Goal: Task Accomplishment & Management: Use online tool/utility

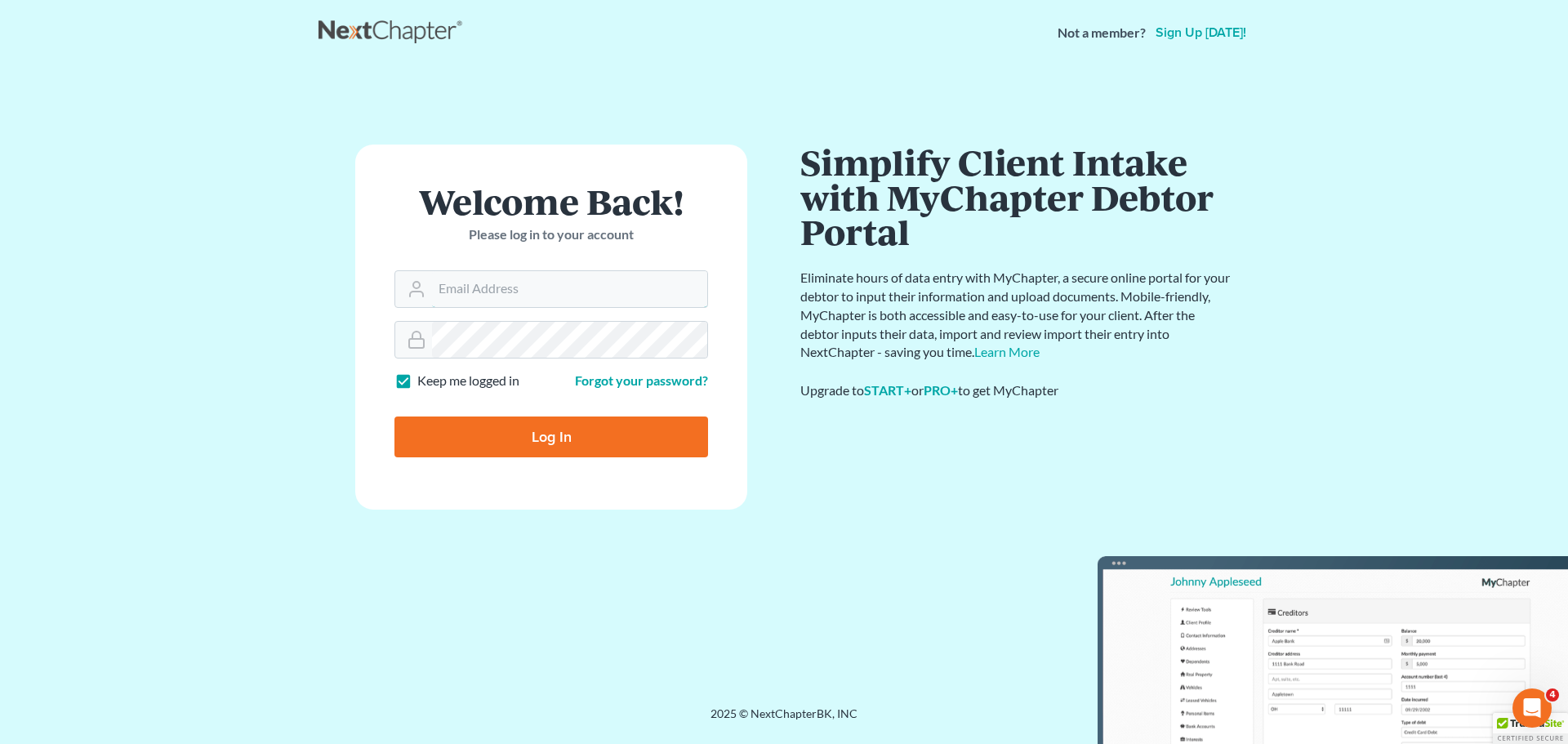
type input "[PERSON_NAME][EMAIL_ADDRESS][DOMAIN_NAME]"
click at [506, 434] on input "Log In" at bounding box center [551, 437] width 314 height 41
type input "Thinking..."
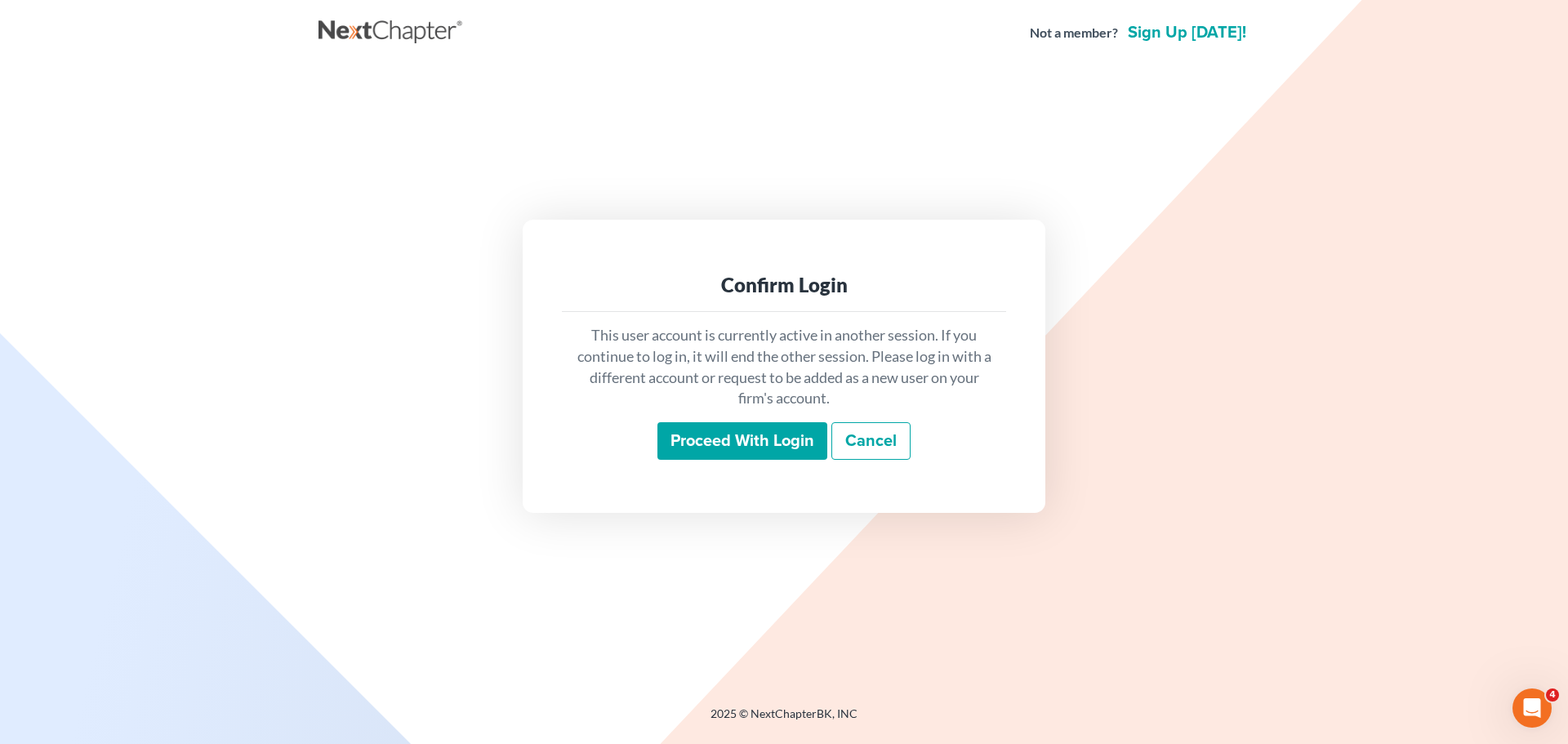
click at [768, 438] on input "Proceed with login" at bounding box center [742, 441] width 170 height 38
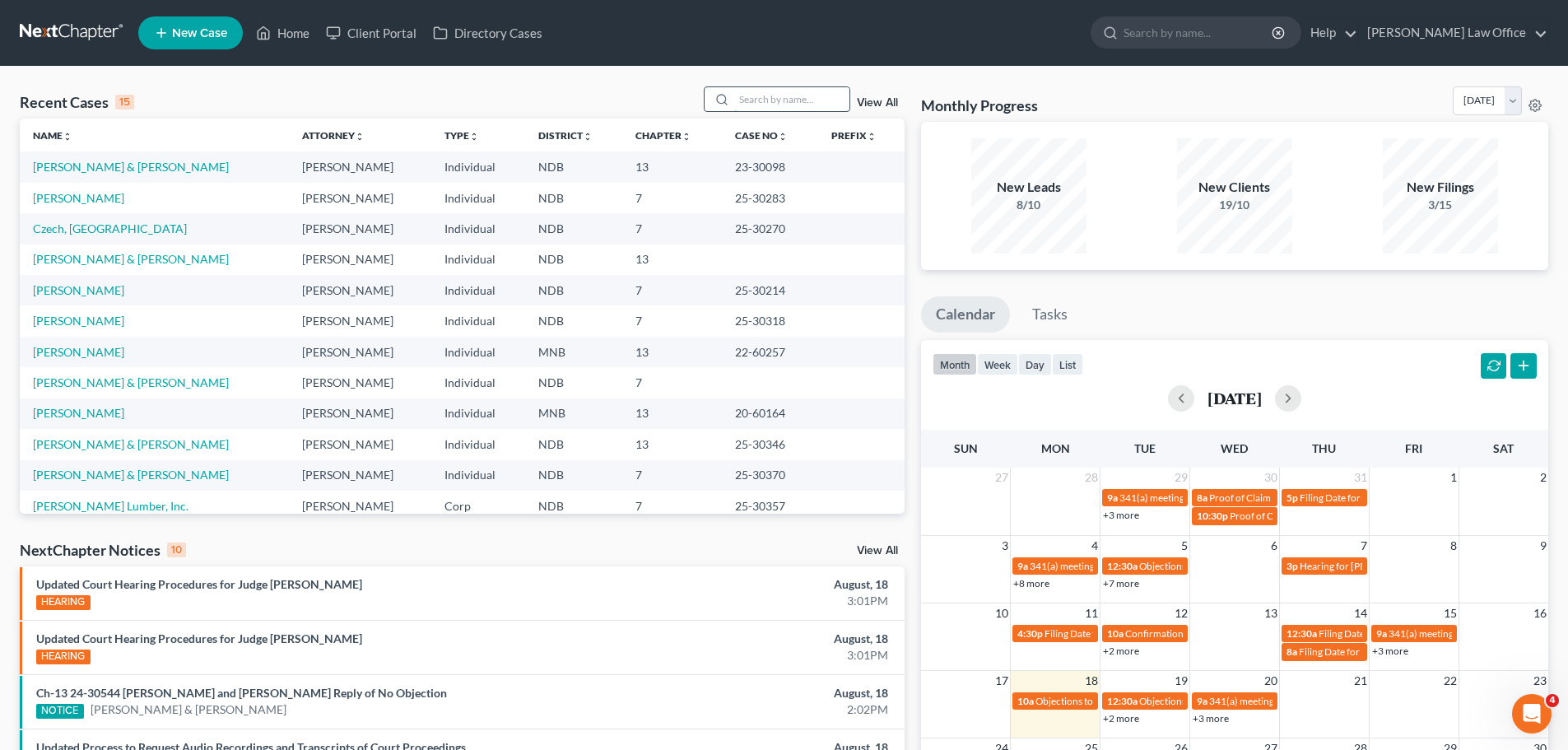
click at [774, 102] on input "search" at bounding box center [792, 99] width 115 height 24
type input "MICHAEL;"
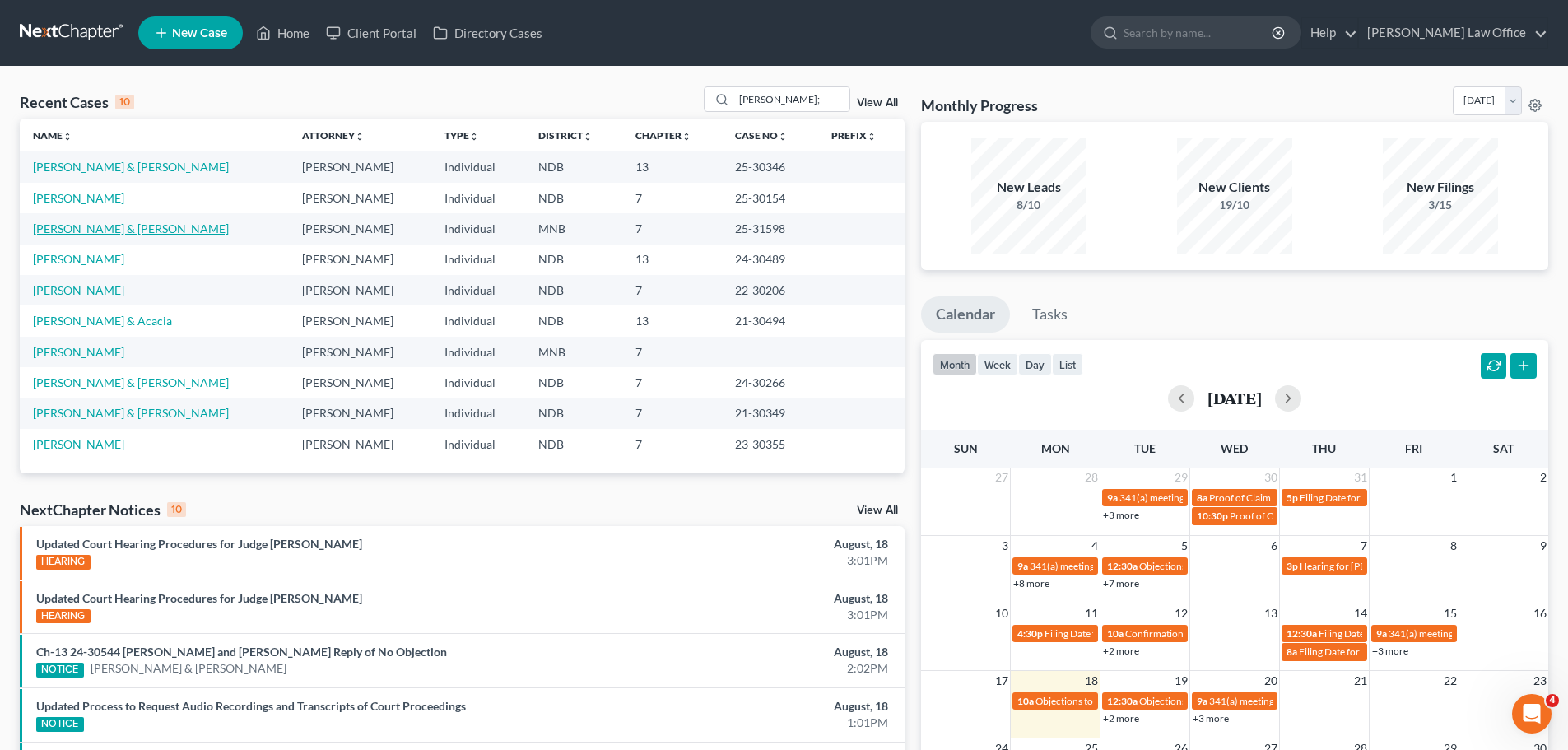
click at [113, 229] on link "[PERSON_NAME] & [PERSON_NAME]" at bounding box center [131, 229] width 196 height 14
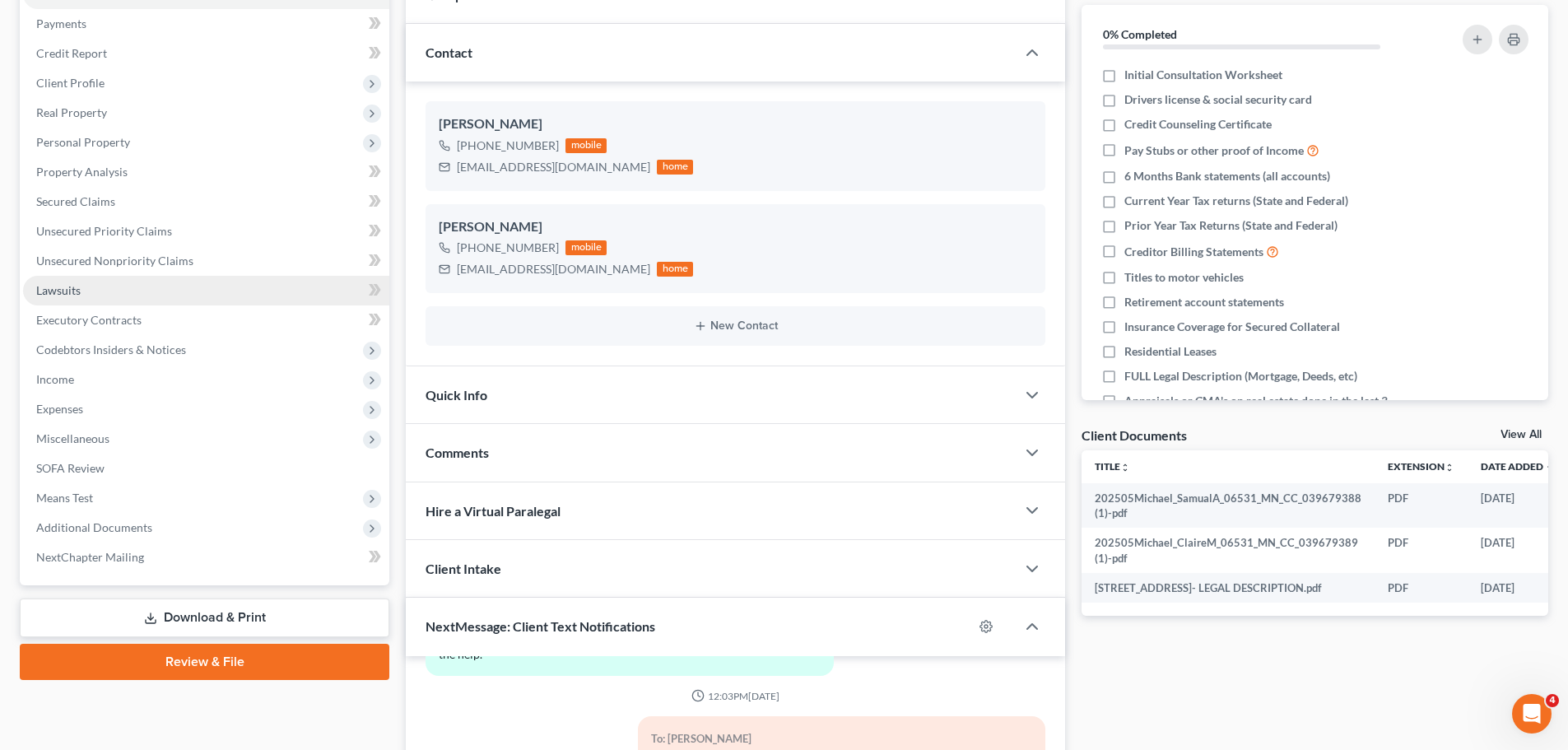
scroll to position [247, 0]
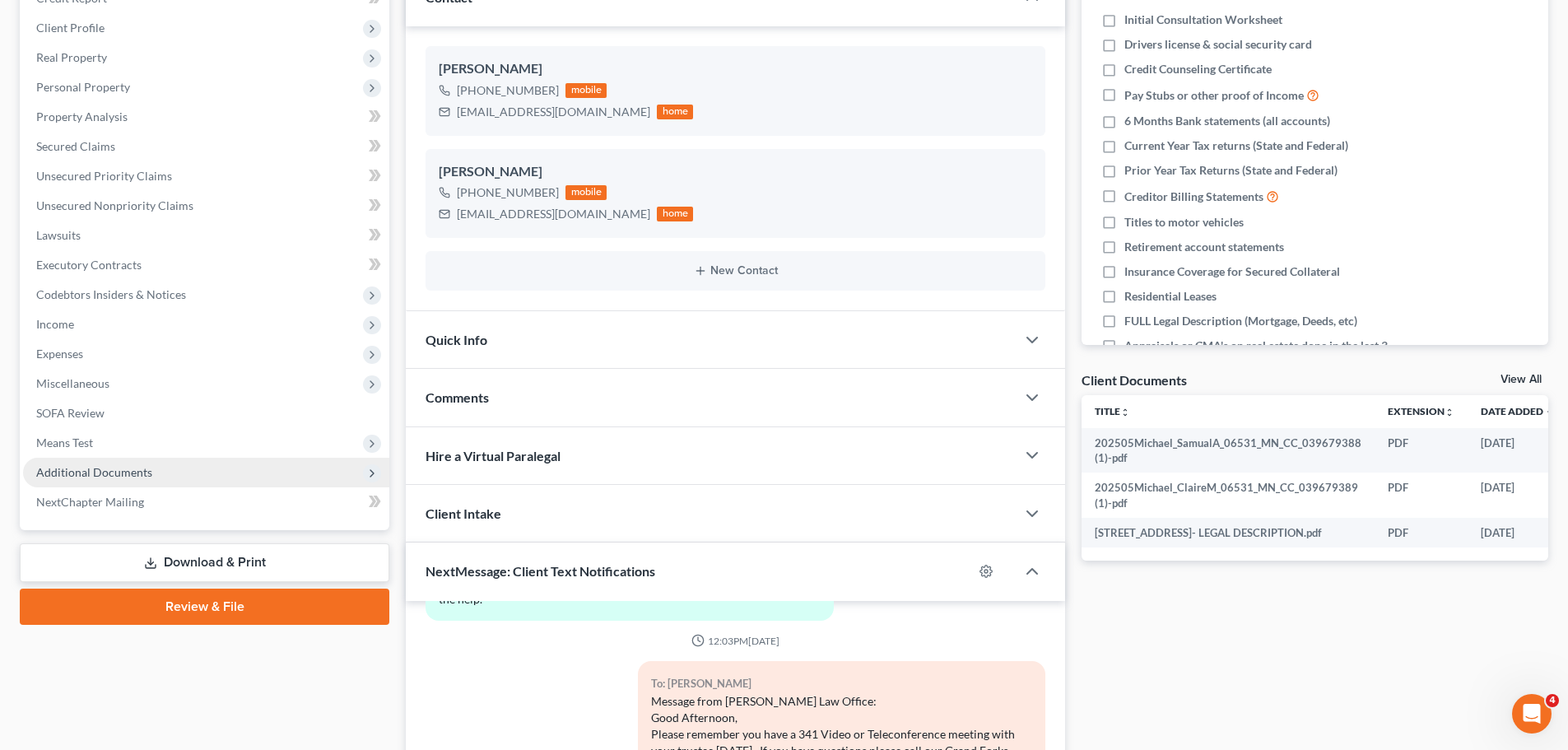
click at [134, 470] on span "Additional Documents" at bounding box center [94, 472] width 116 height 14
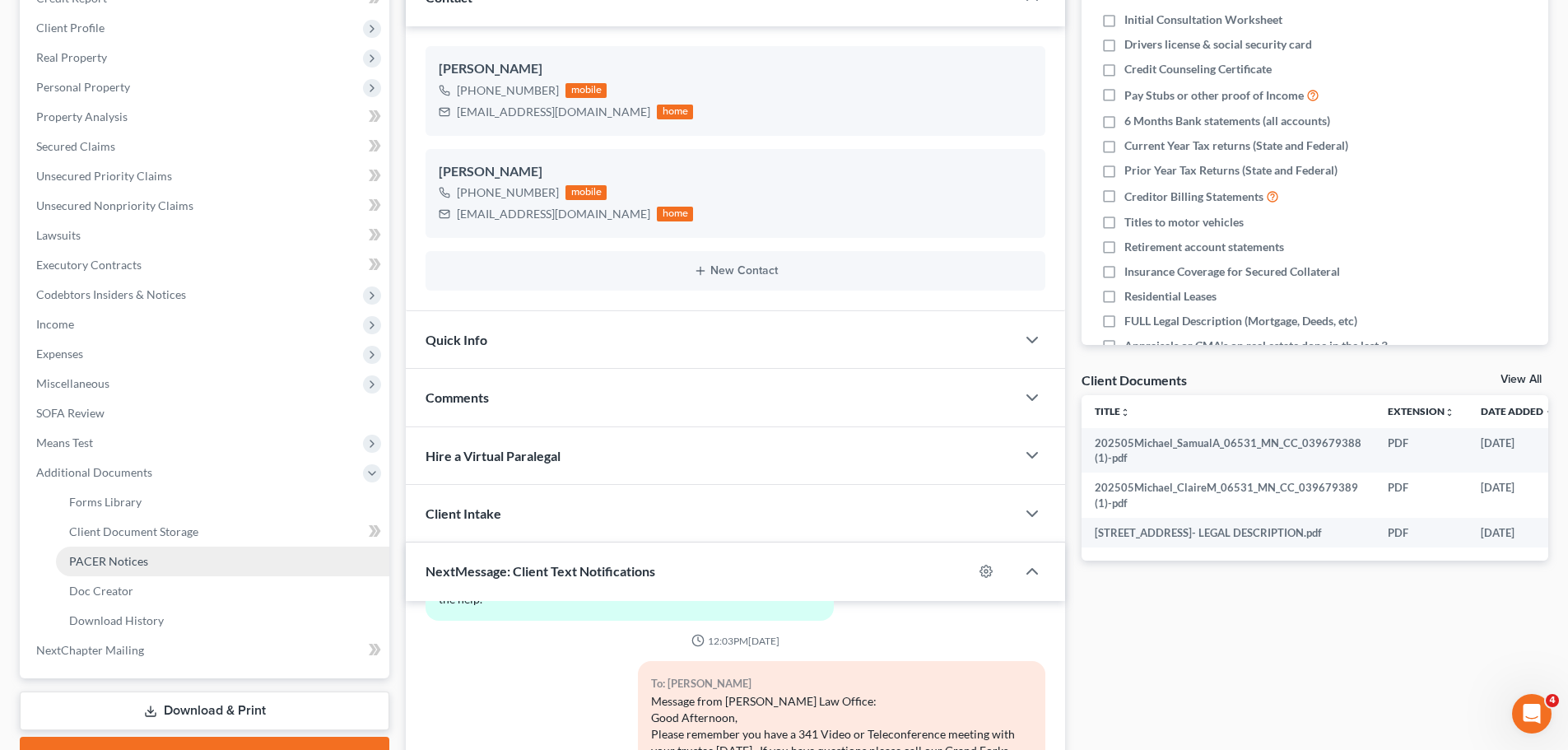
click at [93, 555] on span "PACER Notices" at bounding box center [109, 561] width 79 height 14
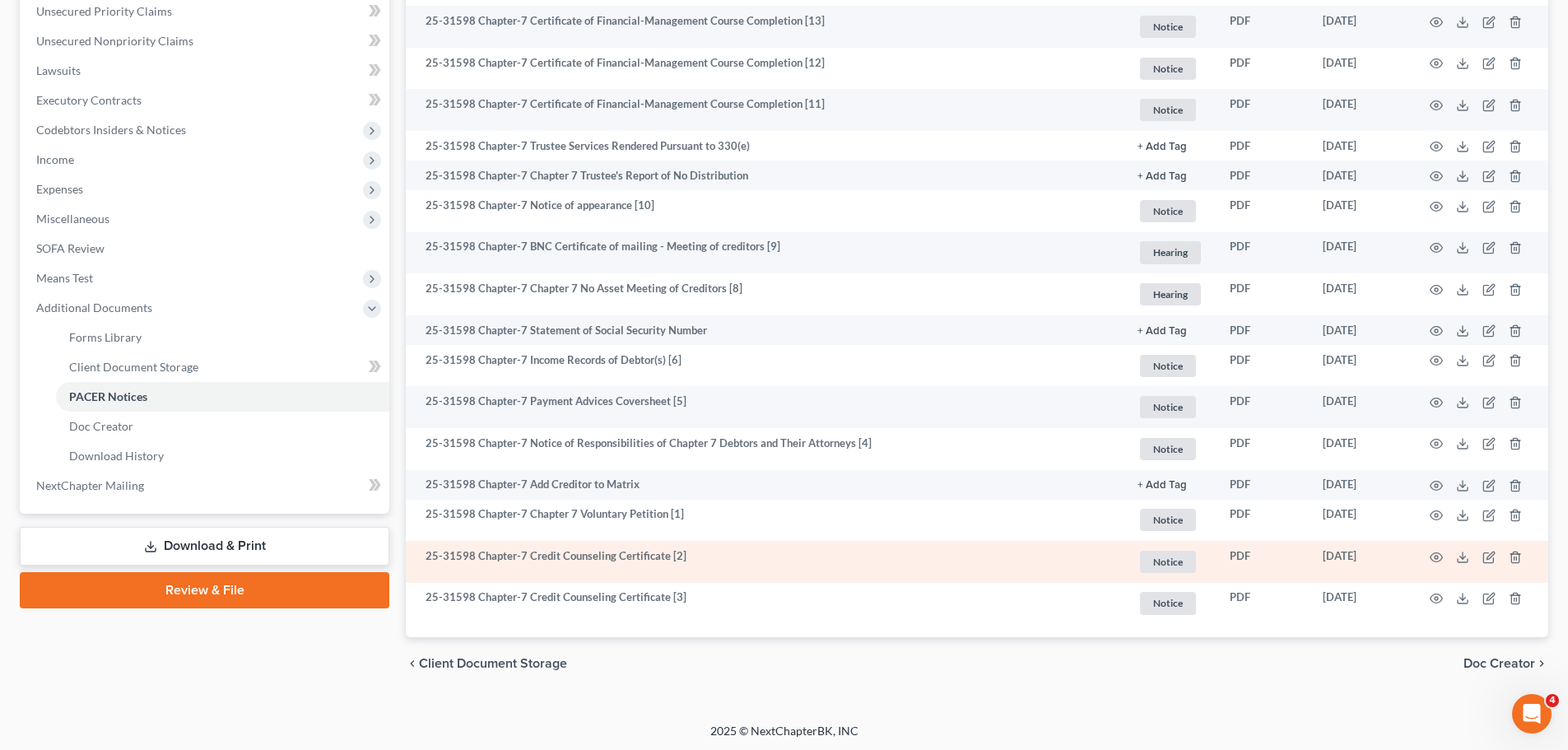
scroll to position [247, 0]
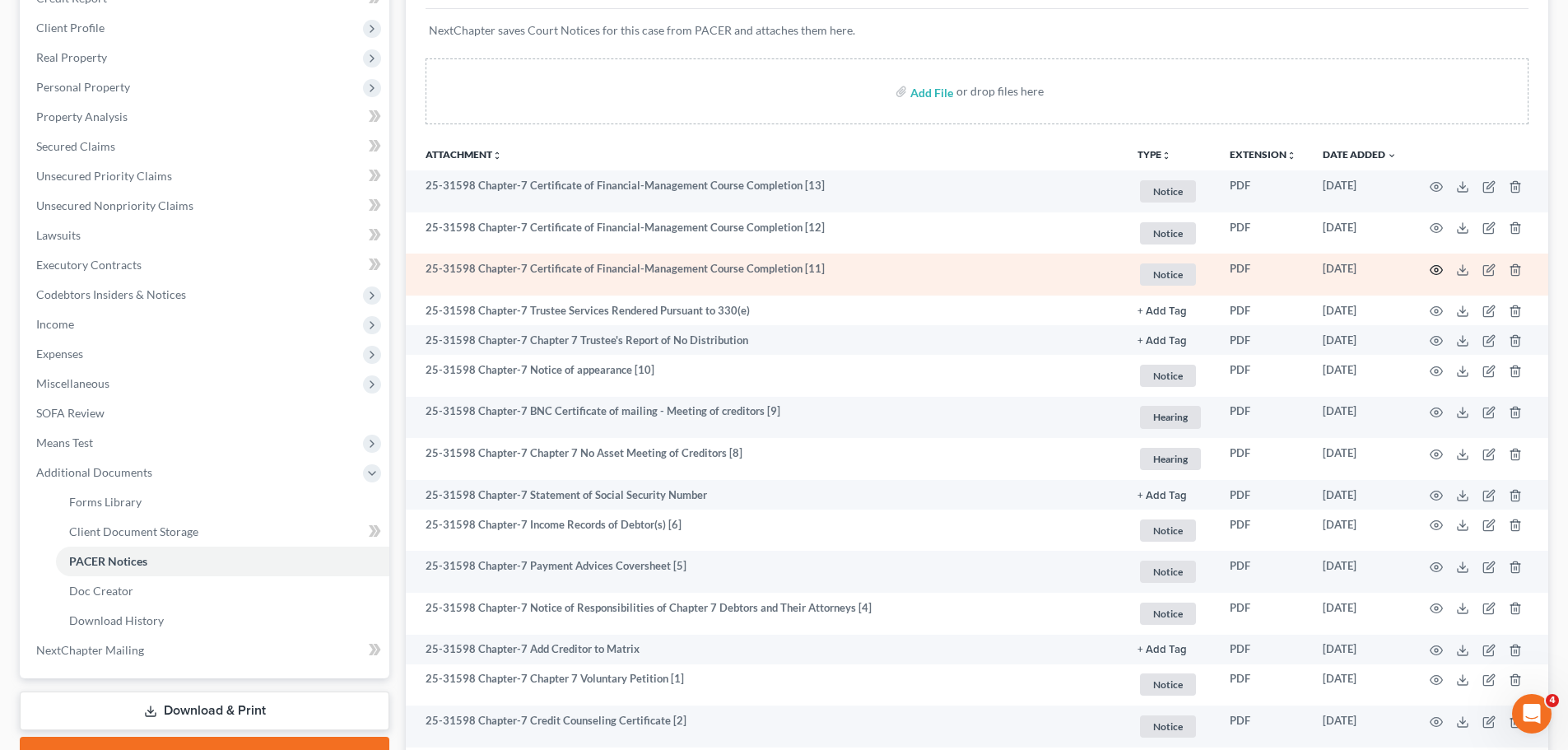
click at [1440, 271] on icon "button" at bounding box center [1436, 270] width 13 height 13
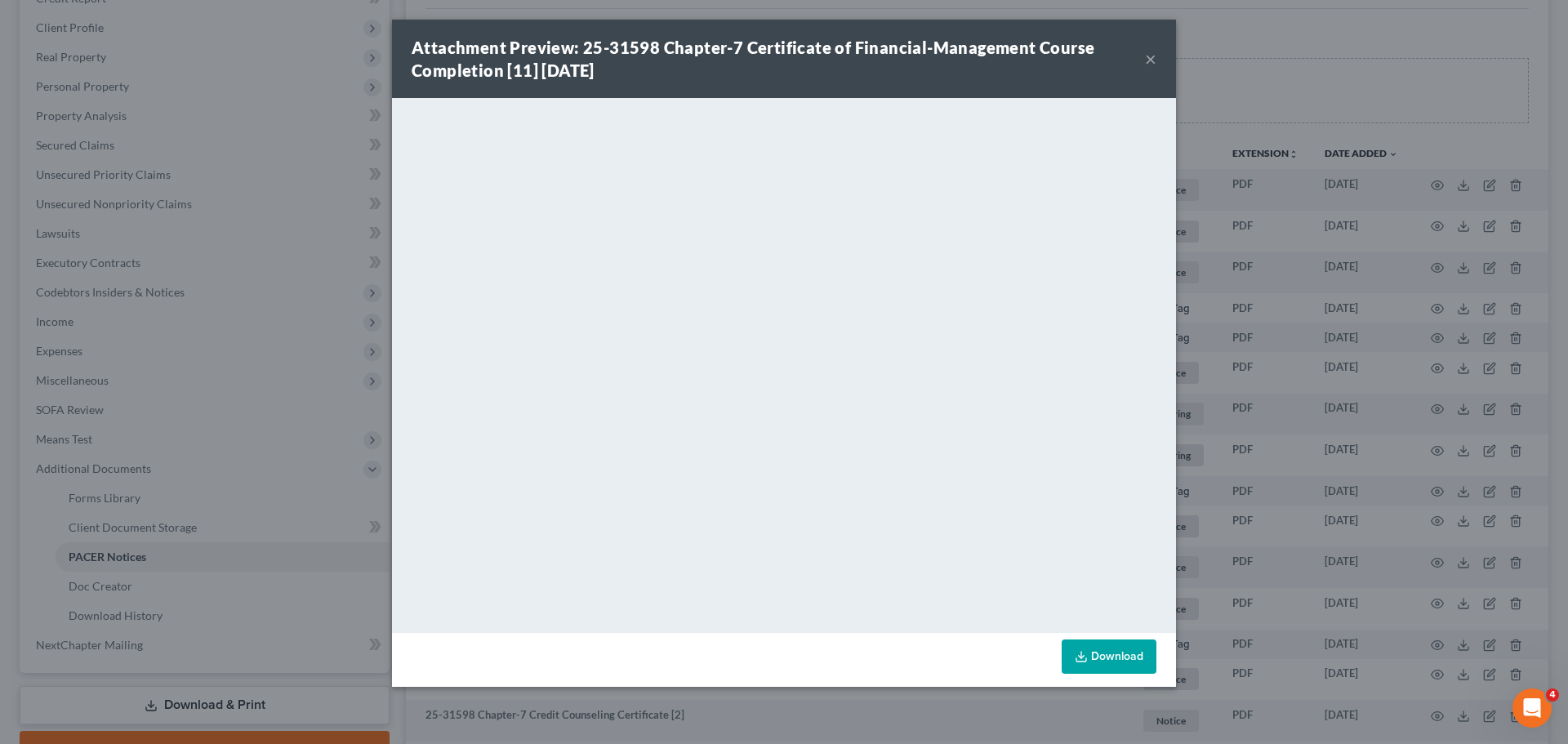
click at [1152, 59] on button "×" at bounding box center [1150, 58] width 11 height 19
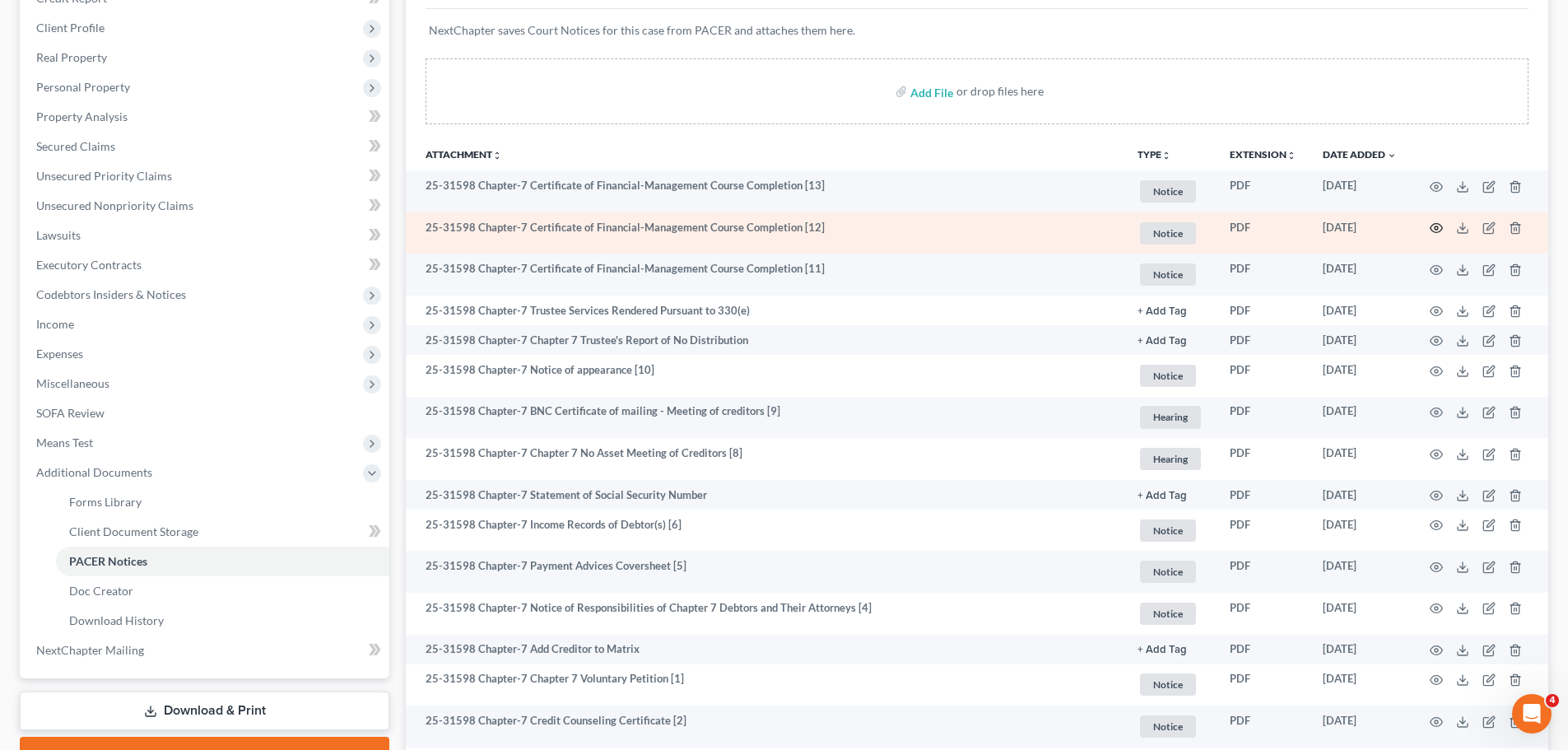
click at [1434, 224] on icon "button" at bounding box center [1436, 228] width 13 height 13
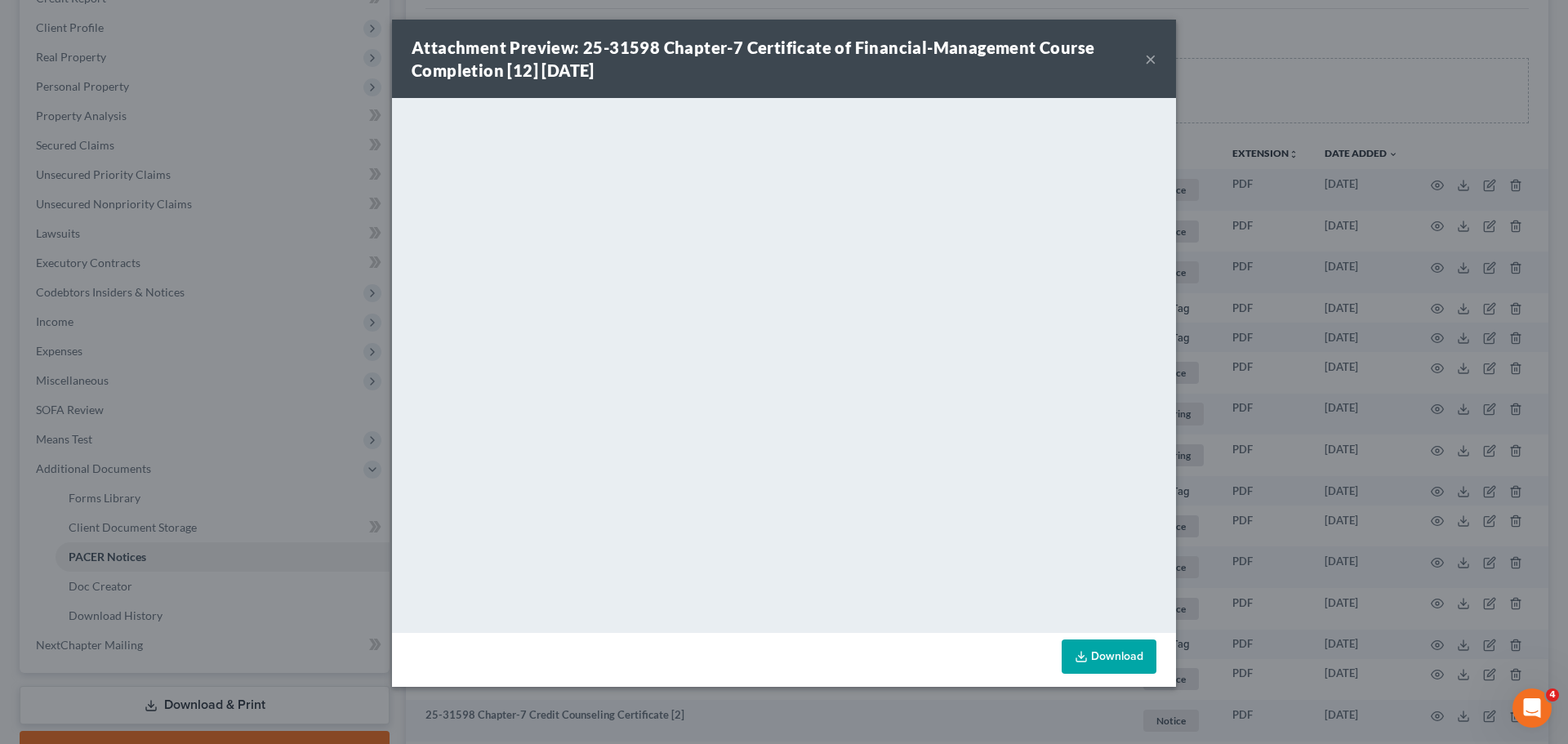
click at [1151, 60] on button "×" at bounding box center [1150, 58] width 11 height 19
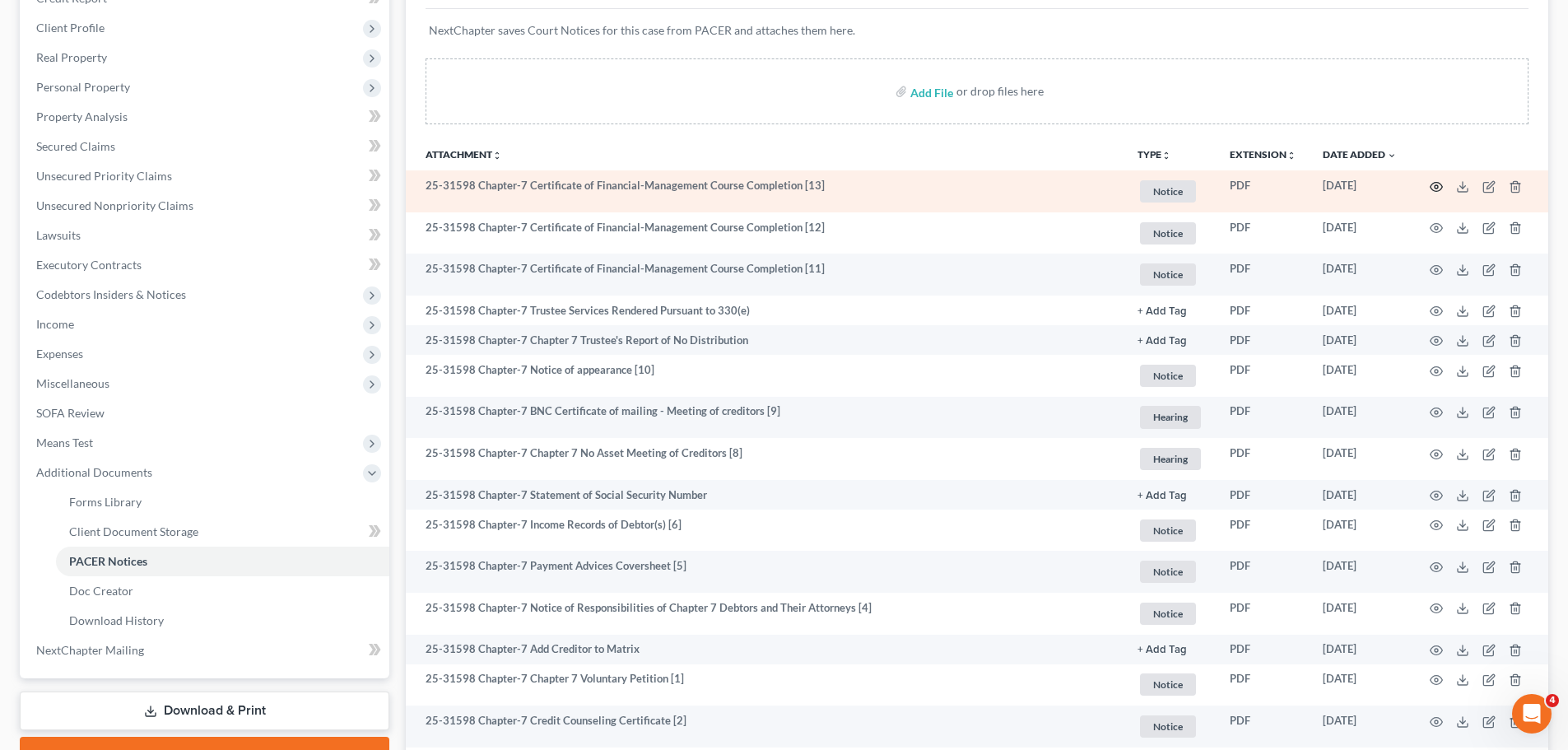
click at [1437, 191] on icon "button" at bounding box center [1436, 186] width 13 height 13
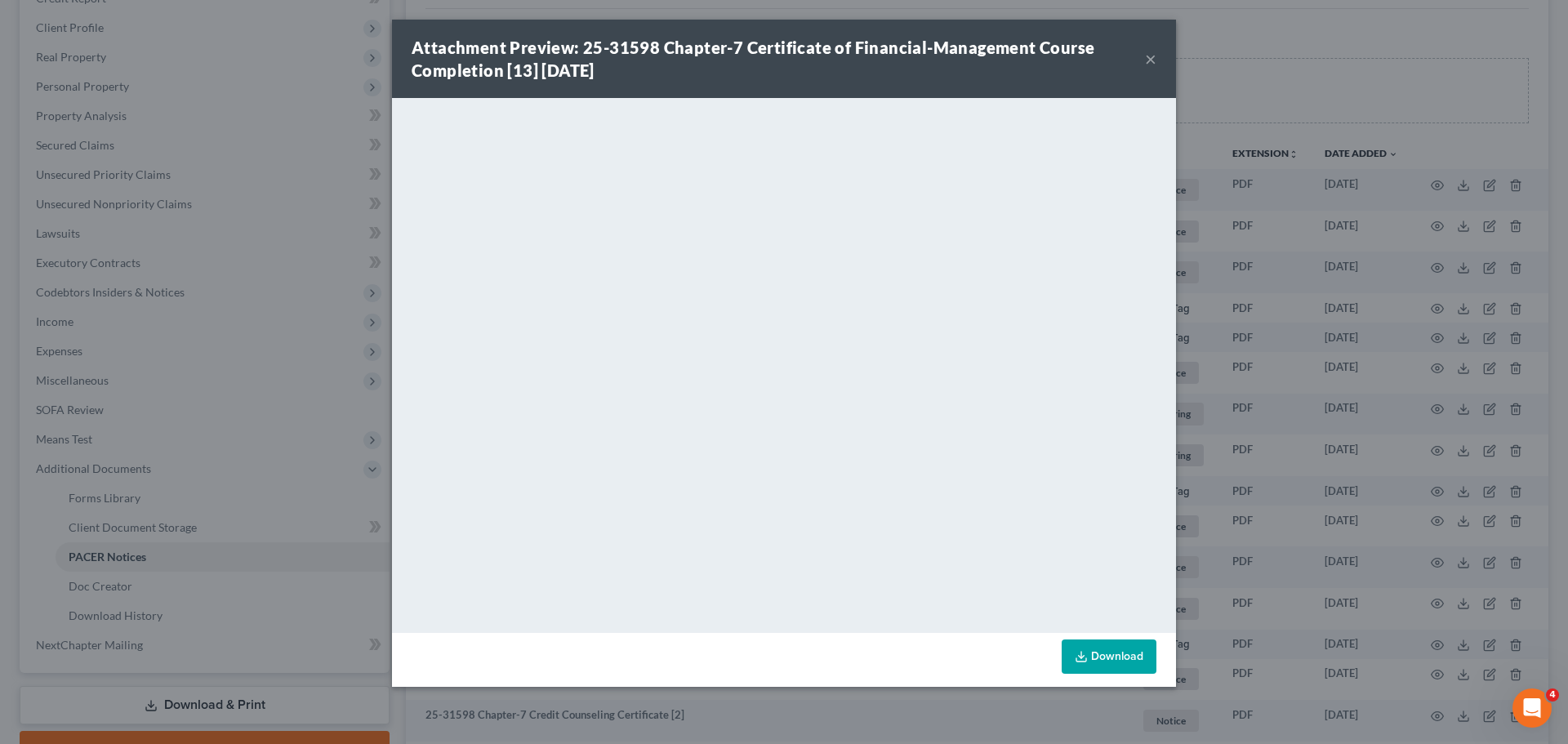
click at [1155, 68] on button "×" at bounding box center [1150, 58] width 11 height 19
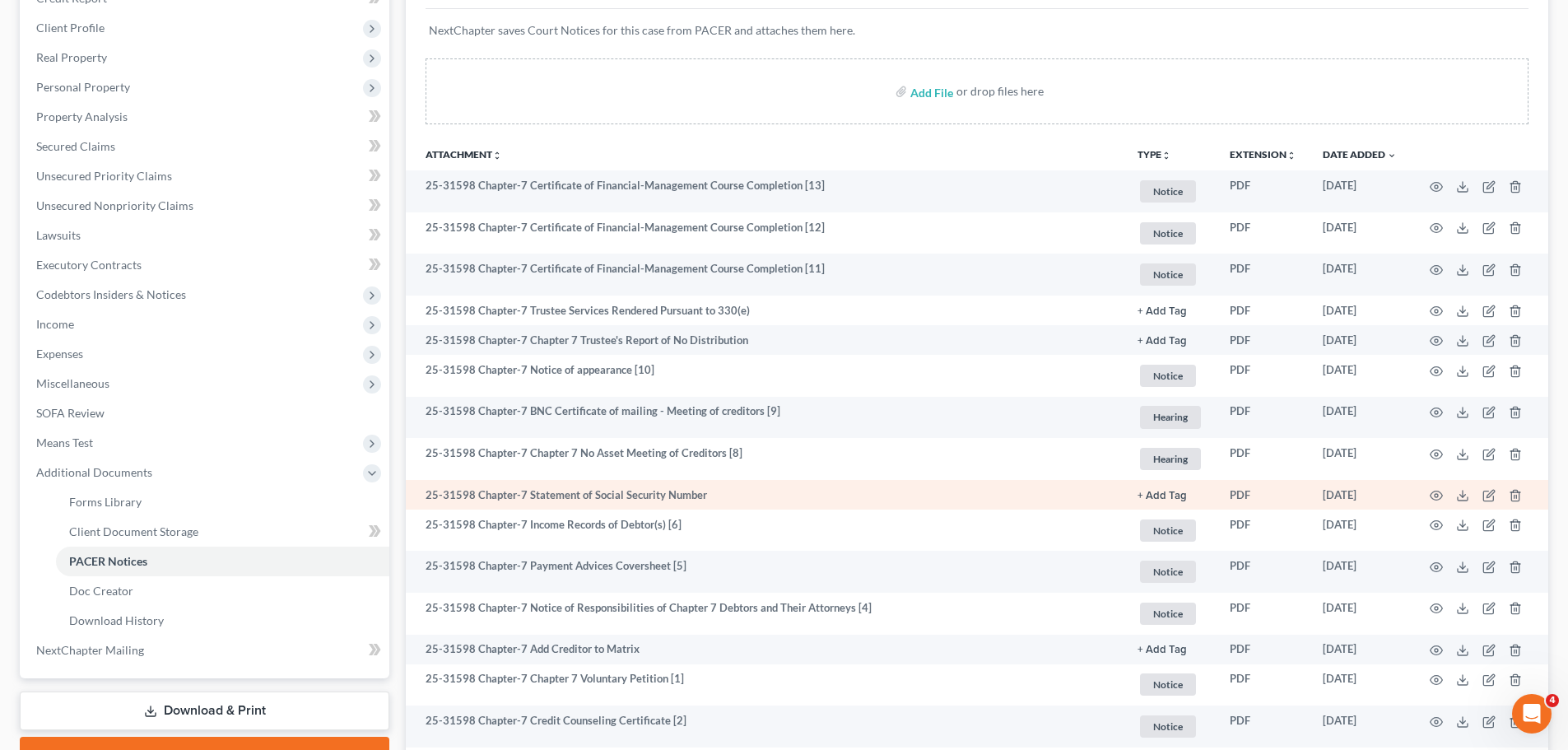
scroll to position [412, 0]
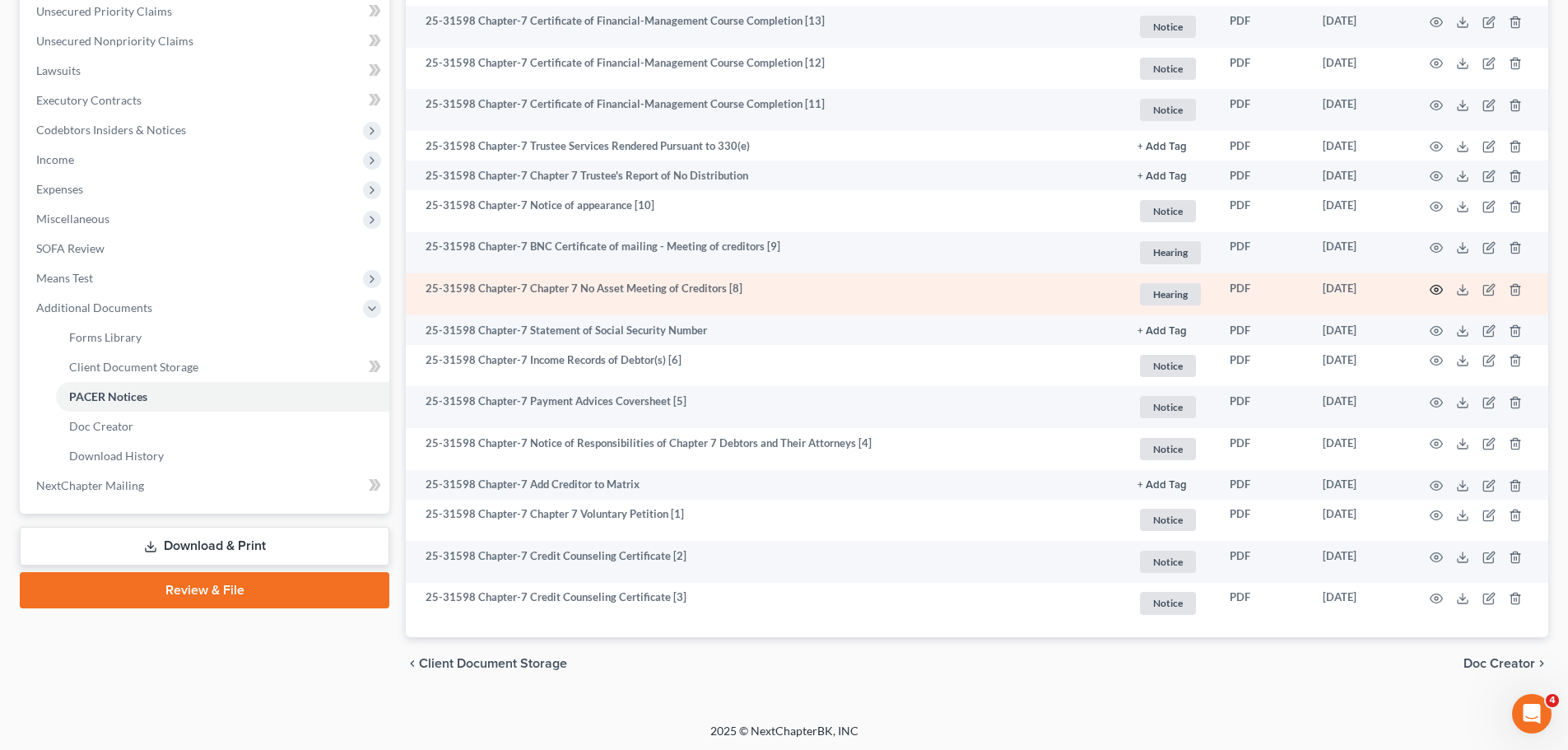
click at [1431, 288] on icon "button" at bounding box center [1436, 289] width 13 height 13
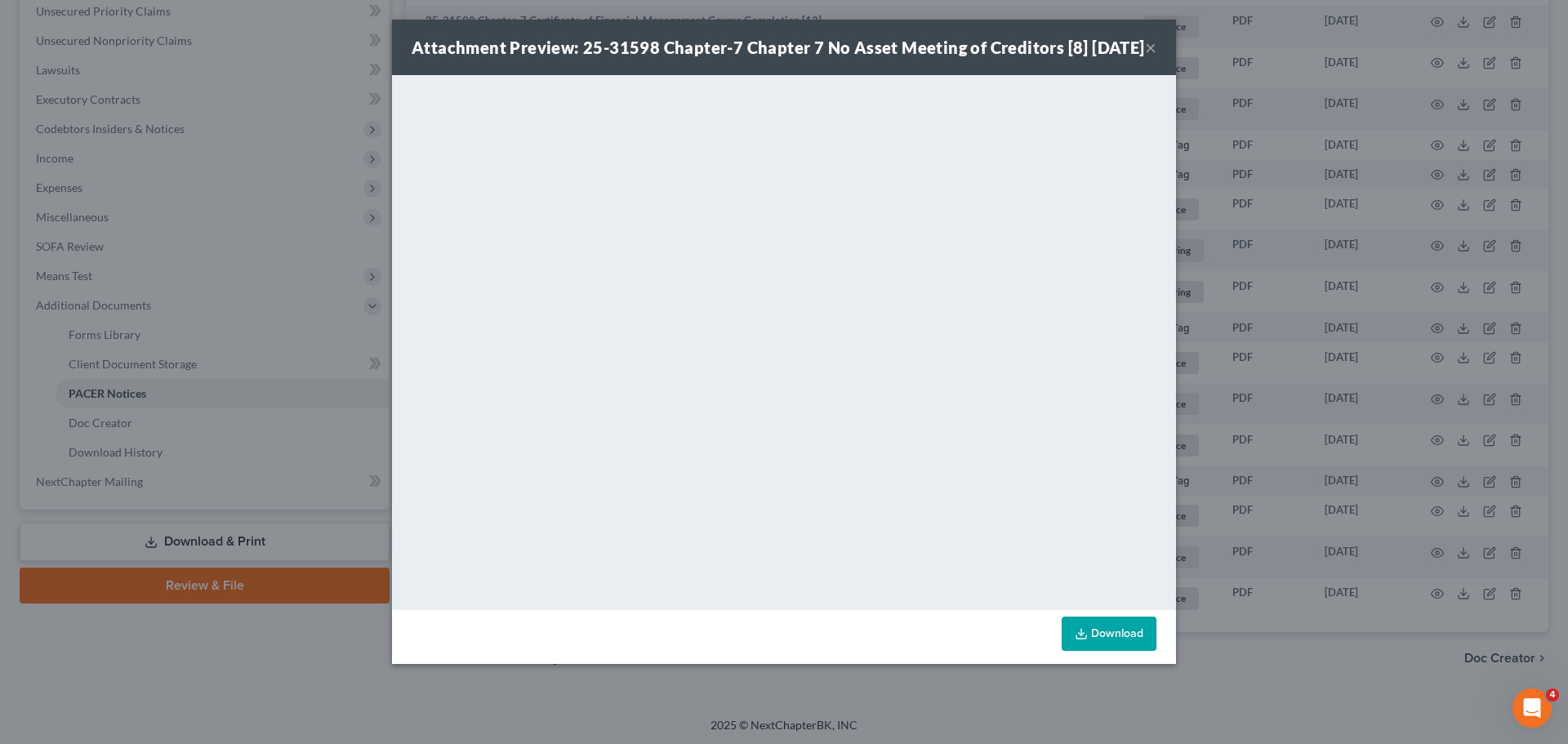
click at [1151, 56] on button "×" at bounding box center [1150, 48] width 11 height 19
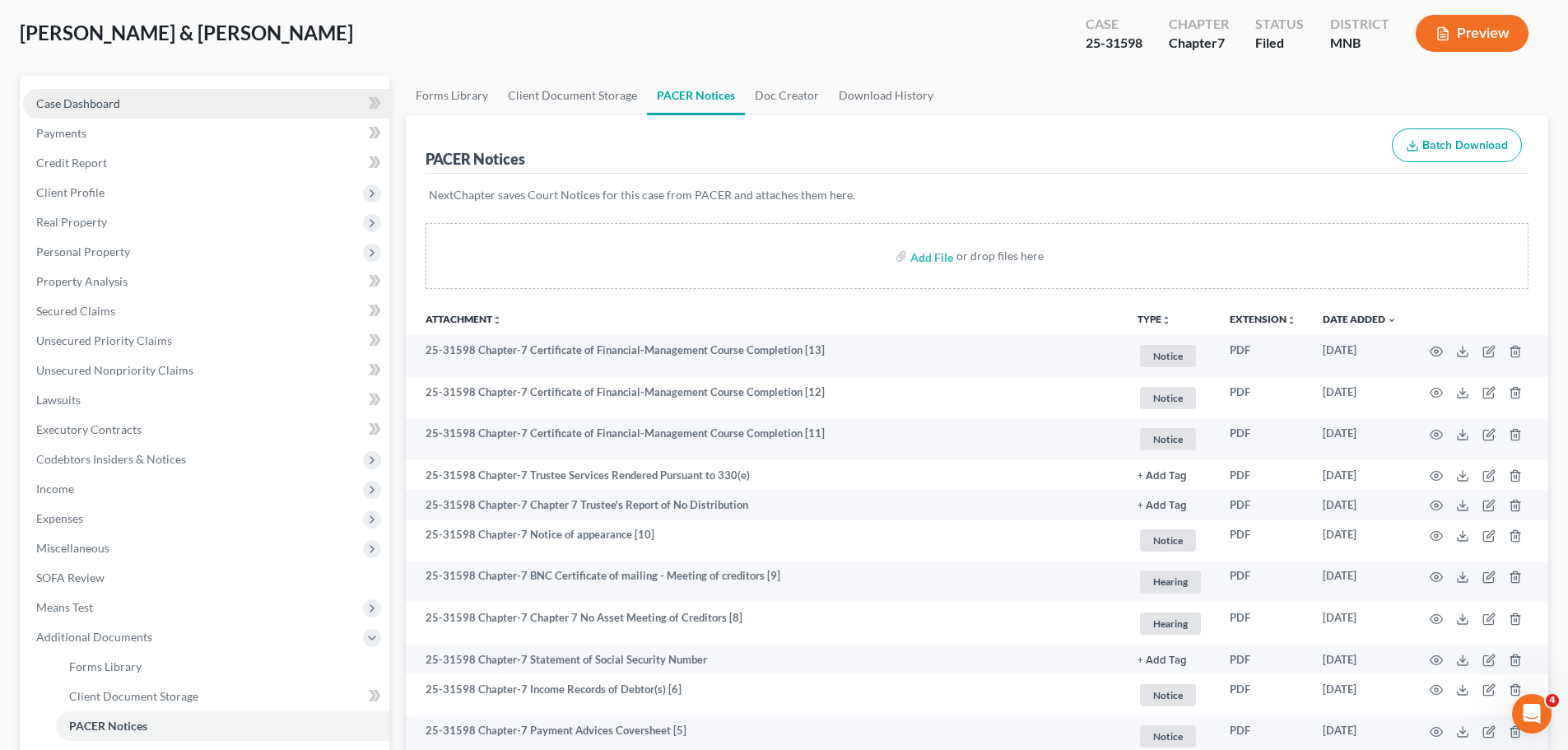
scroll to position [0, 0]
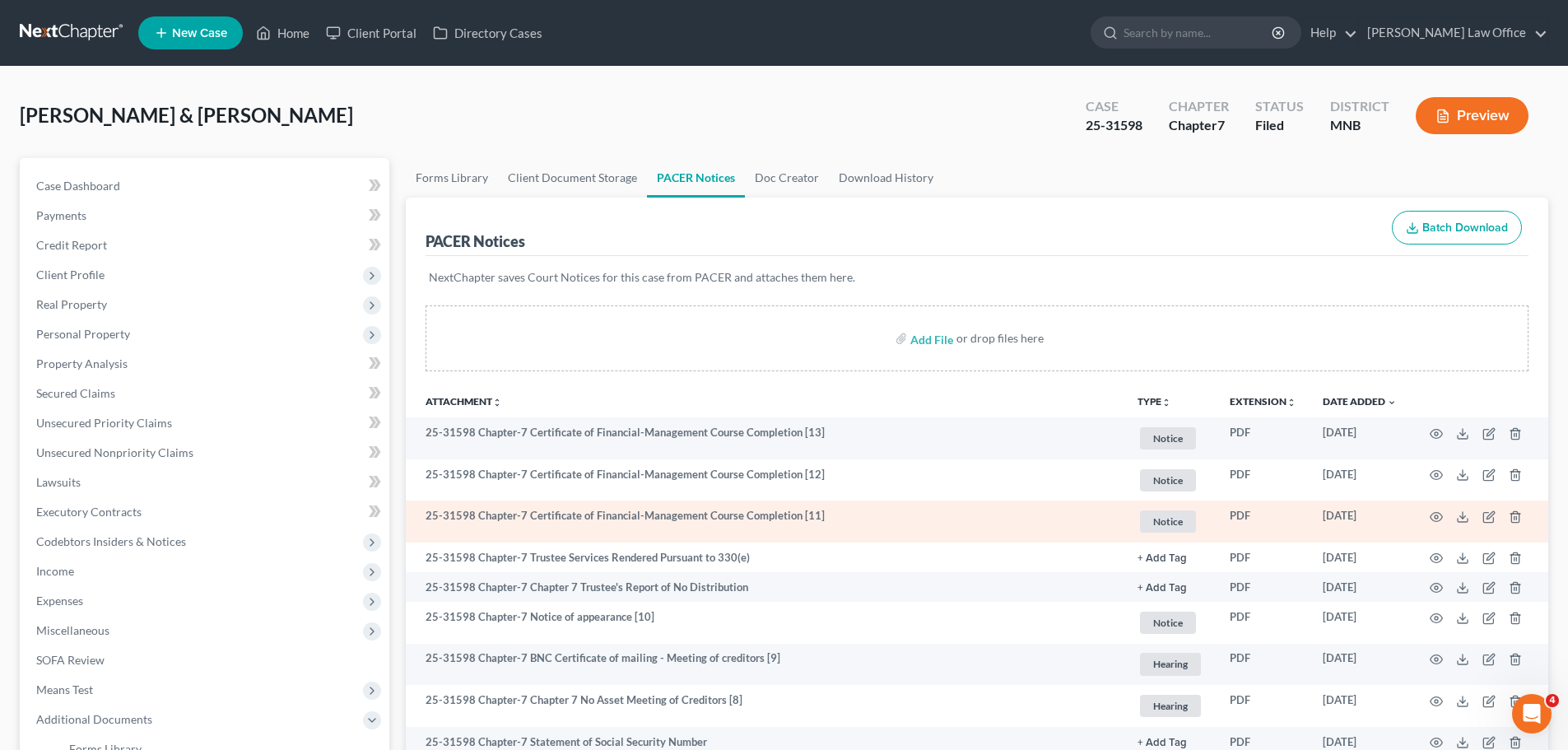
click at [654, 519] on td "25-31598 Chapter-7 Certificate of Financial-Management Course Completion [11]" at bounding box center [765, 521] width 719 height 42
click at [1434, 514] on icon "button" at bounding box center [1437, 518] width 12 height 9
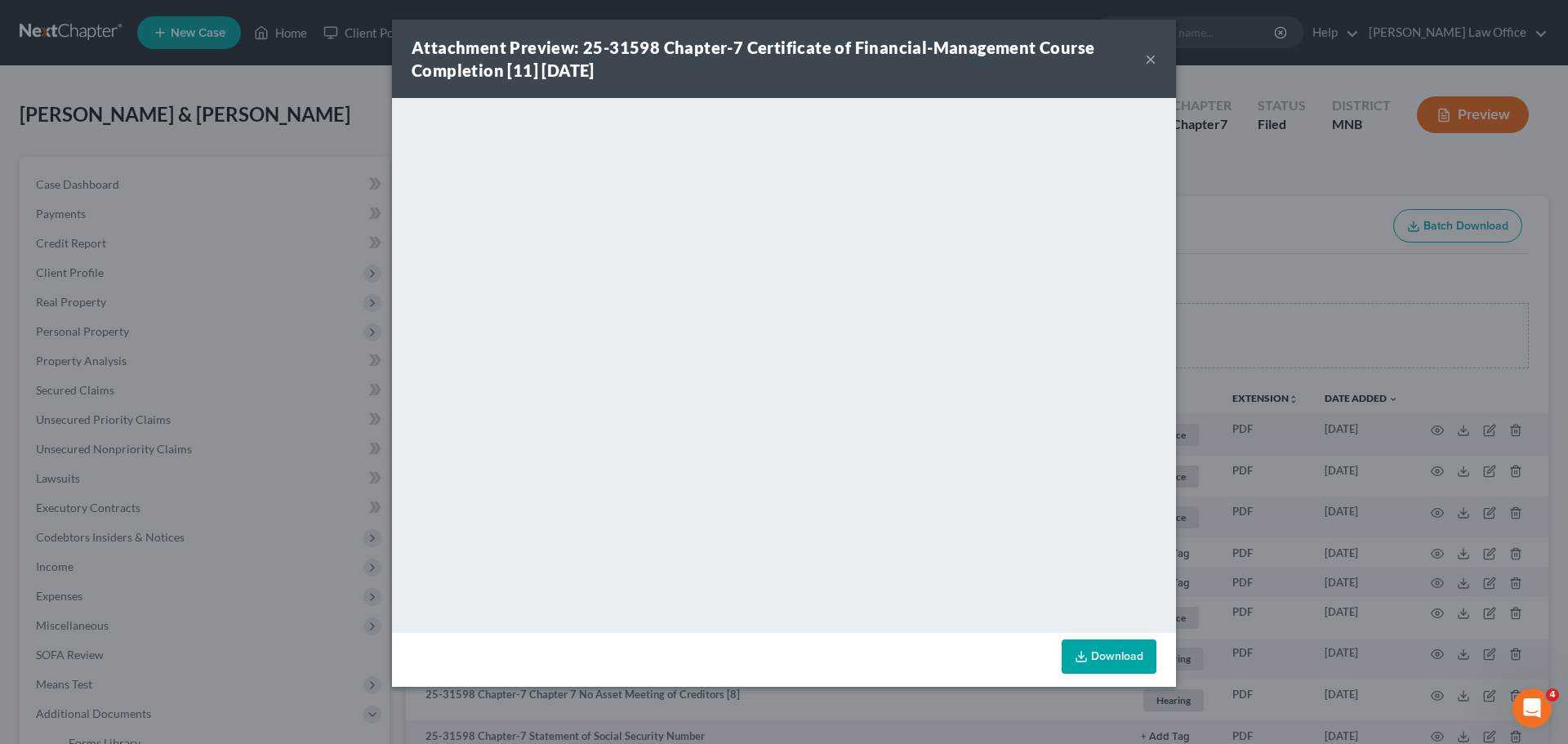
click at [1150, 59] on button "×" at bounding box center [1150, 58] width 11 height 19
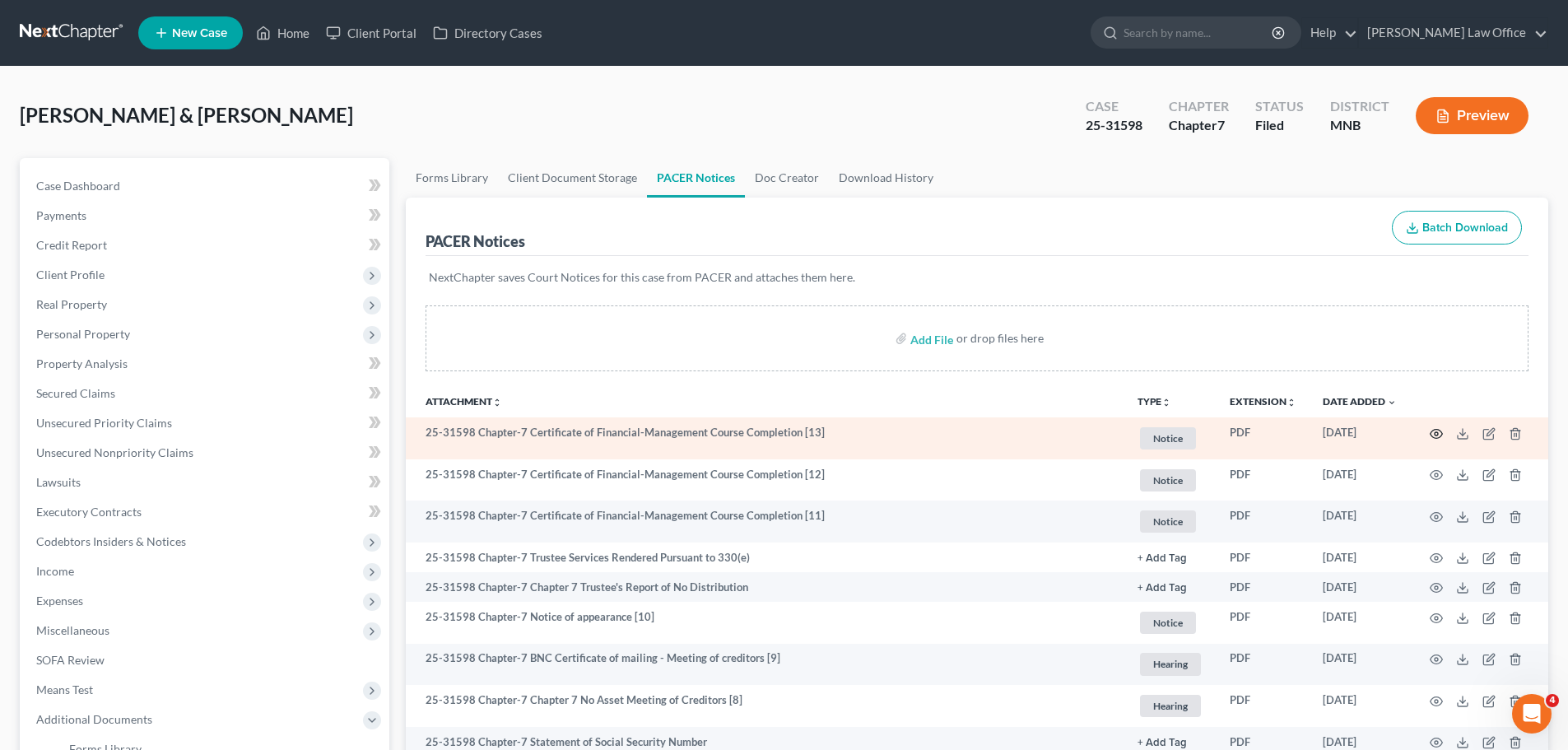
click at [1431, 433] on icon "button" at bounding box center [1437, 434] width 12 height 9
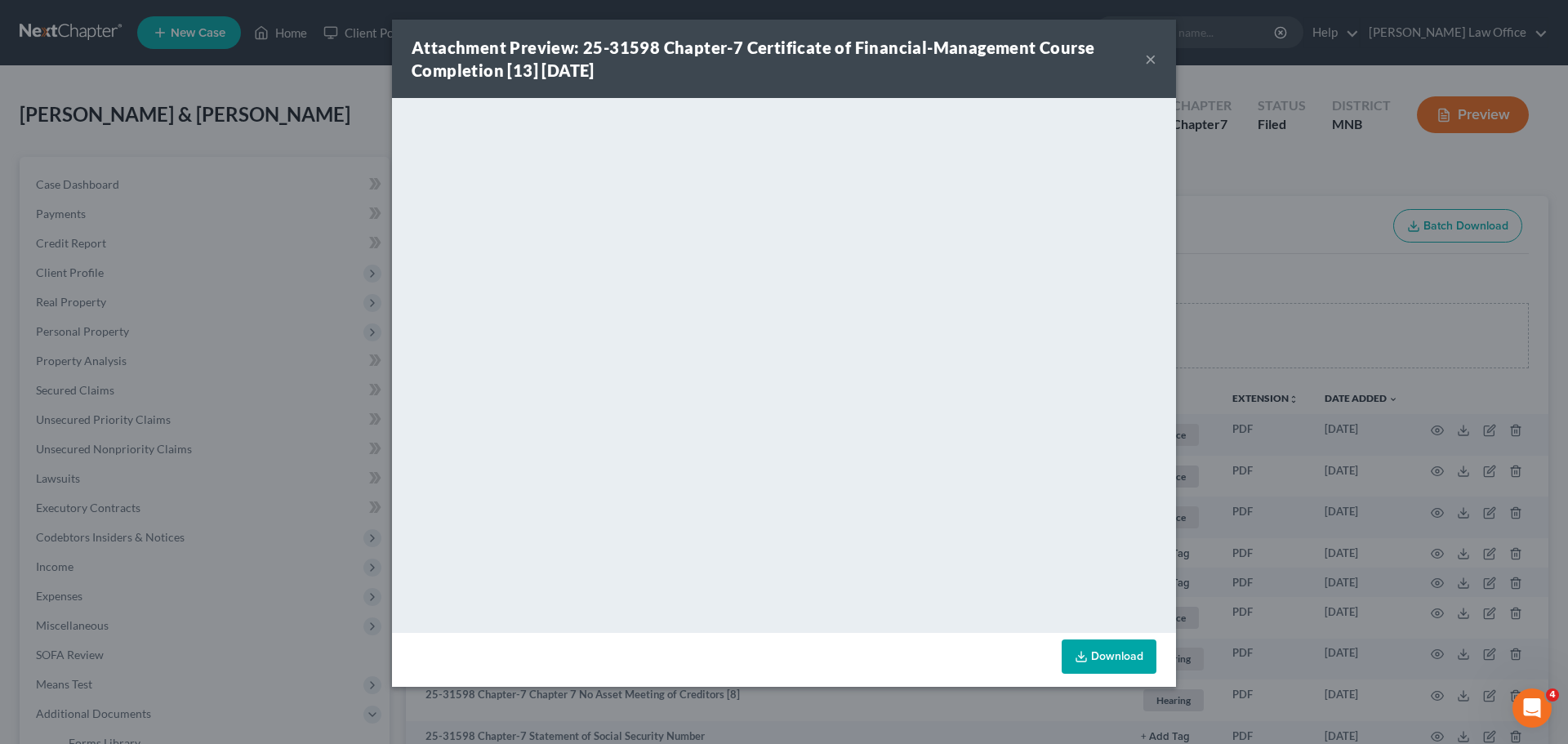
click at [1154, 57] on button "×" at bounding box center [1150, 58] width 11 height 19
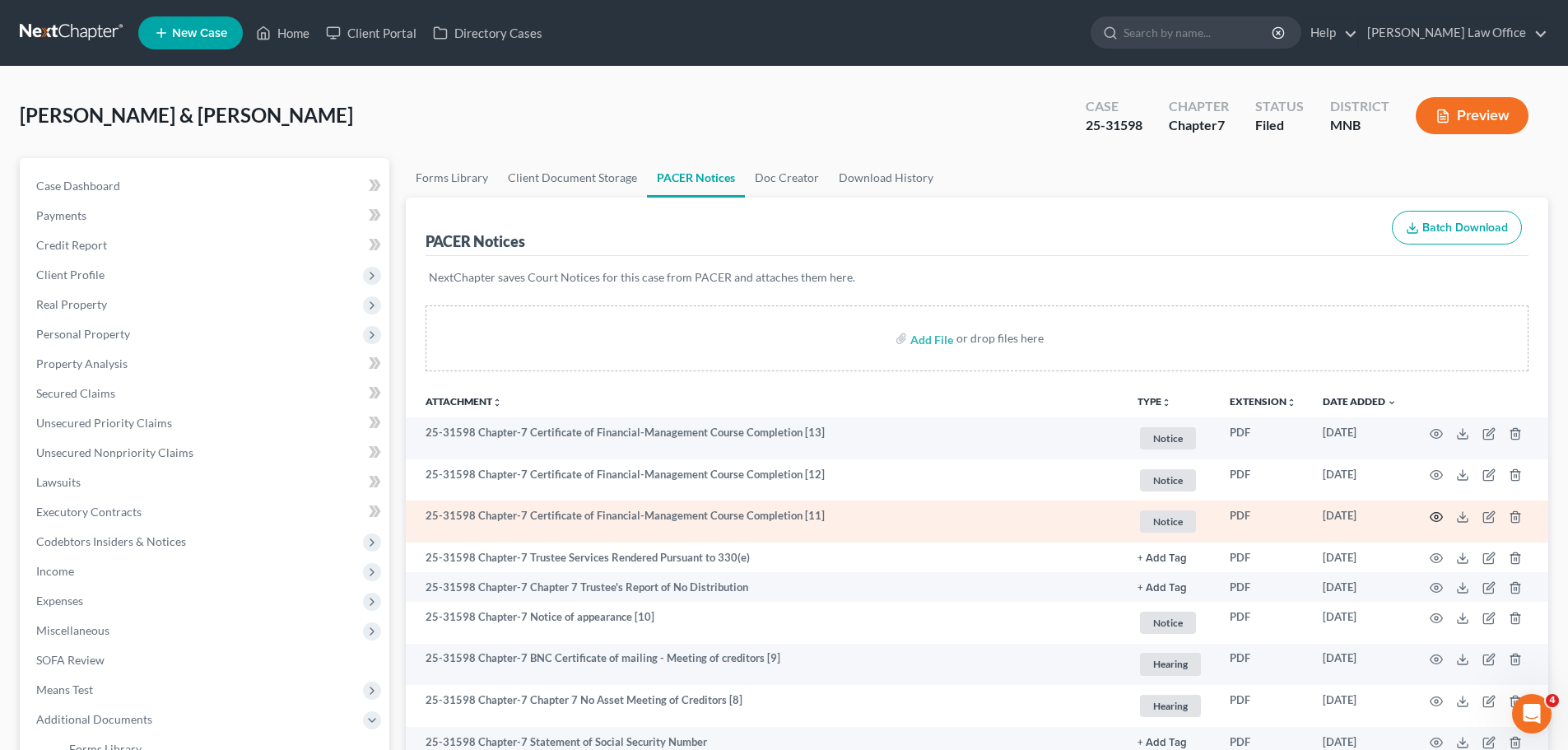
click at [1434, 519] on icon "button" at bounding box center [1436, 517] width 13 height 13
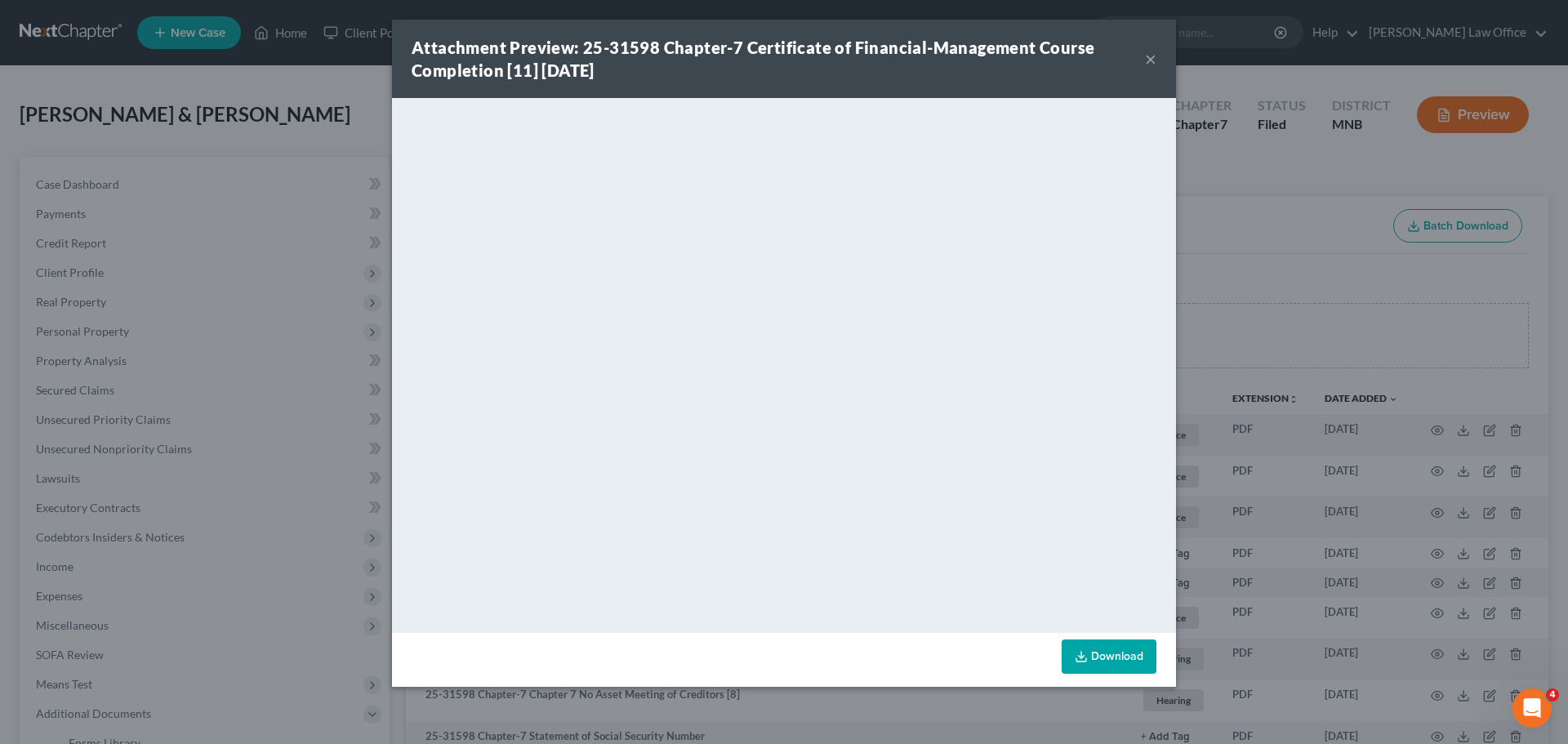
click at [1148, 61] on button "×" at bounding box center [1150, 58] width 11 height 19
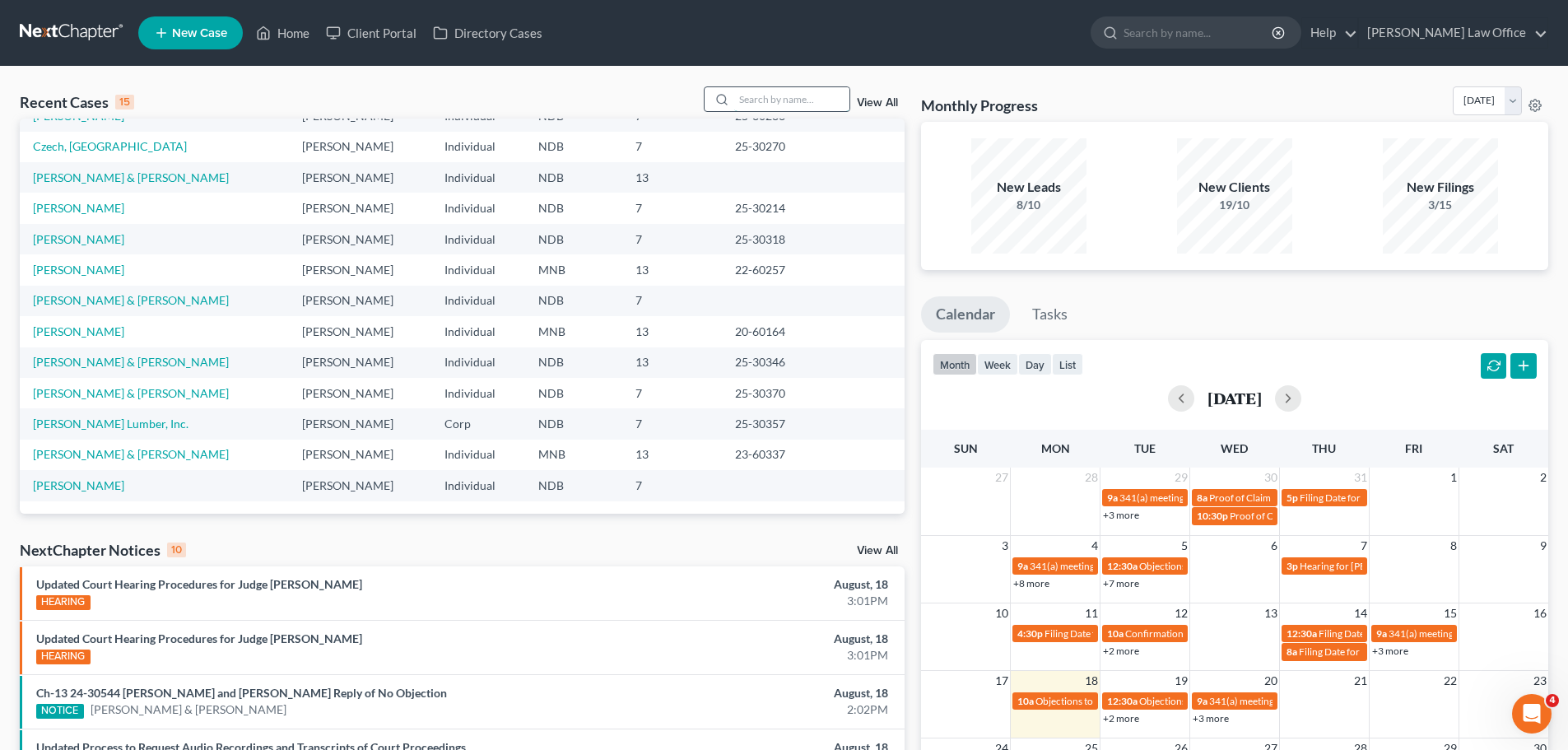
click at [784, 101] on input "search" at bounding box center [792, 99] width 115 height 24
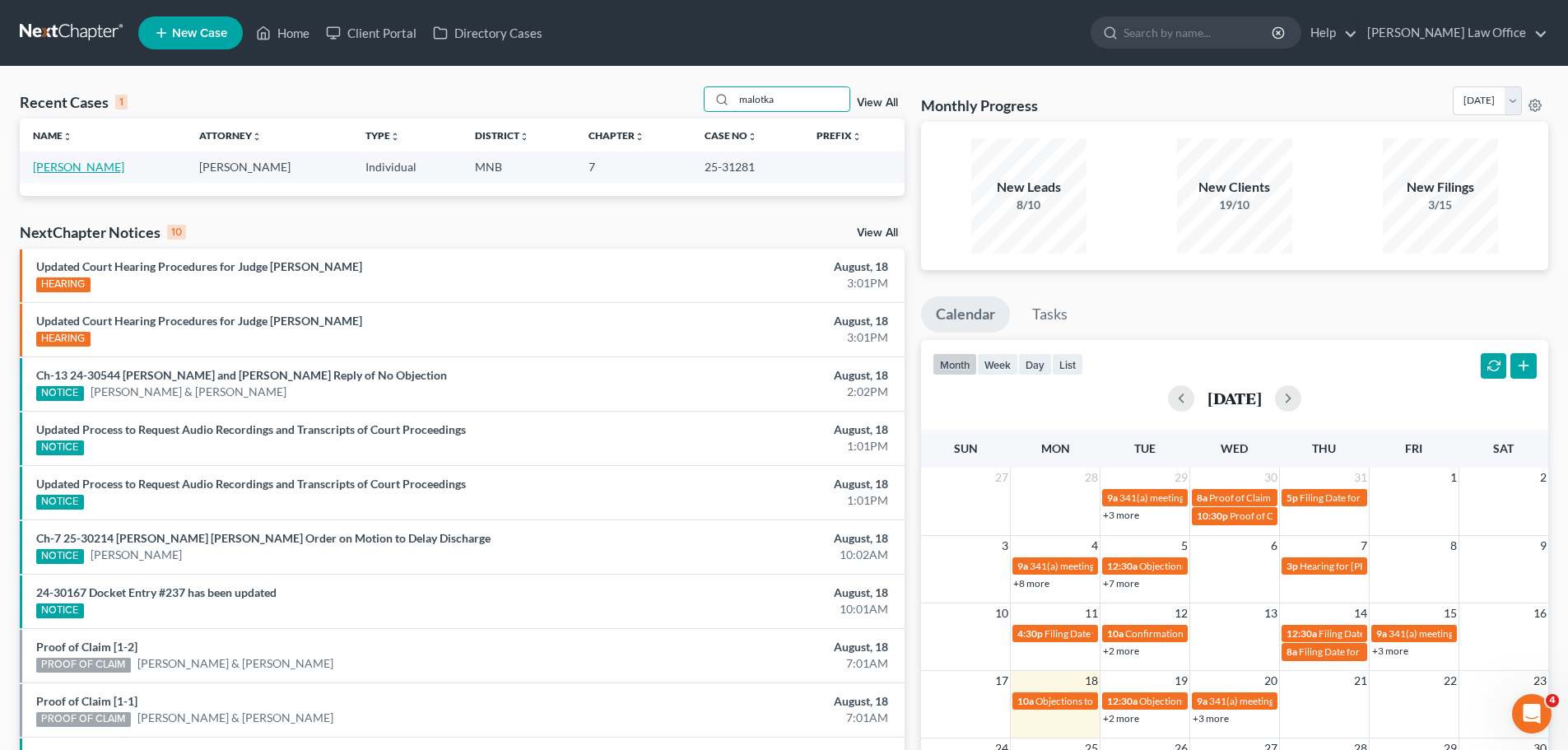
type input "malotka"
click at [59, 171] on link "[PERSON_NAME]" at bounding box center [78, 167] width 92 height 14
select select "4"
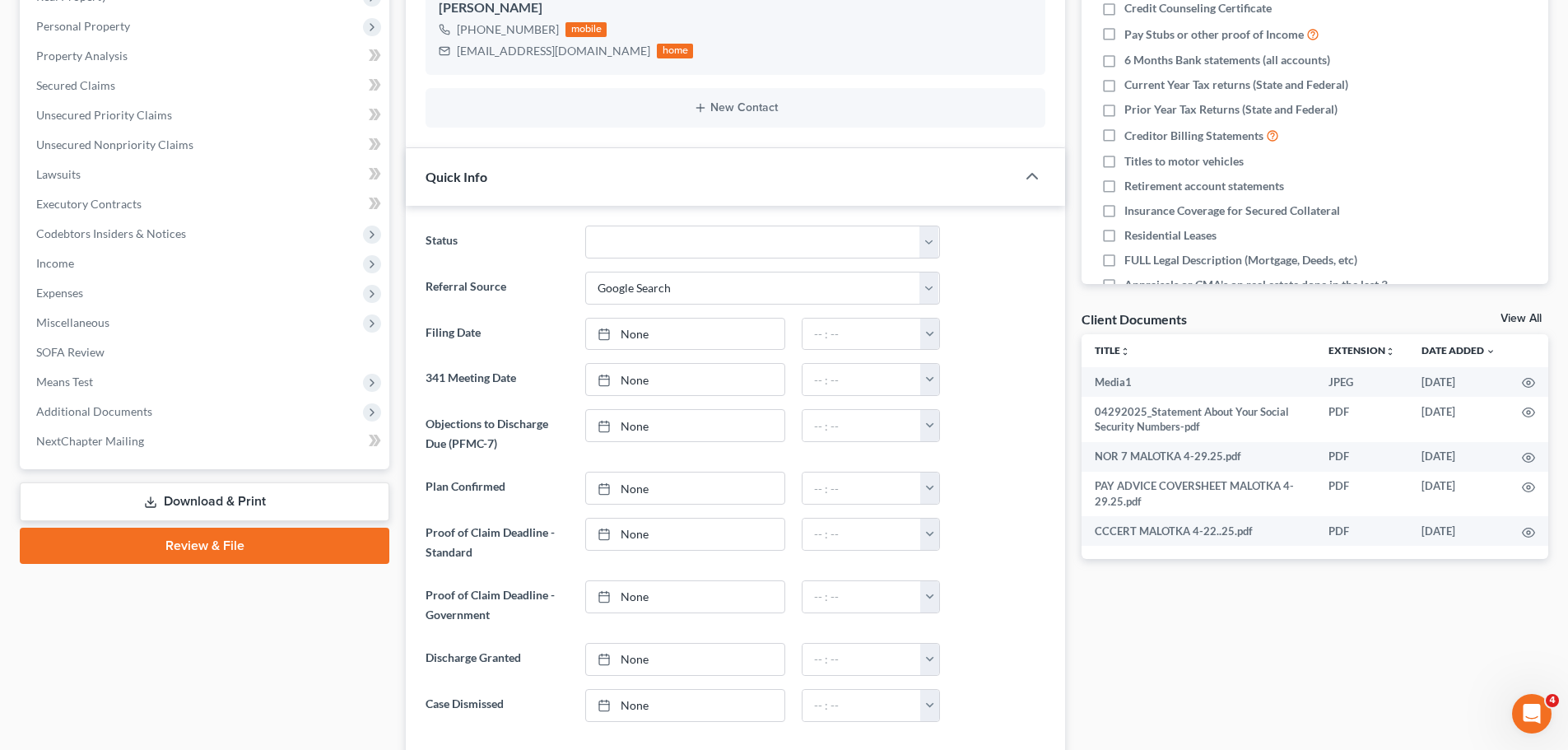
scroll to position [330, 0]
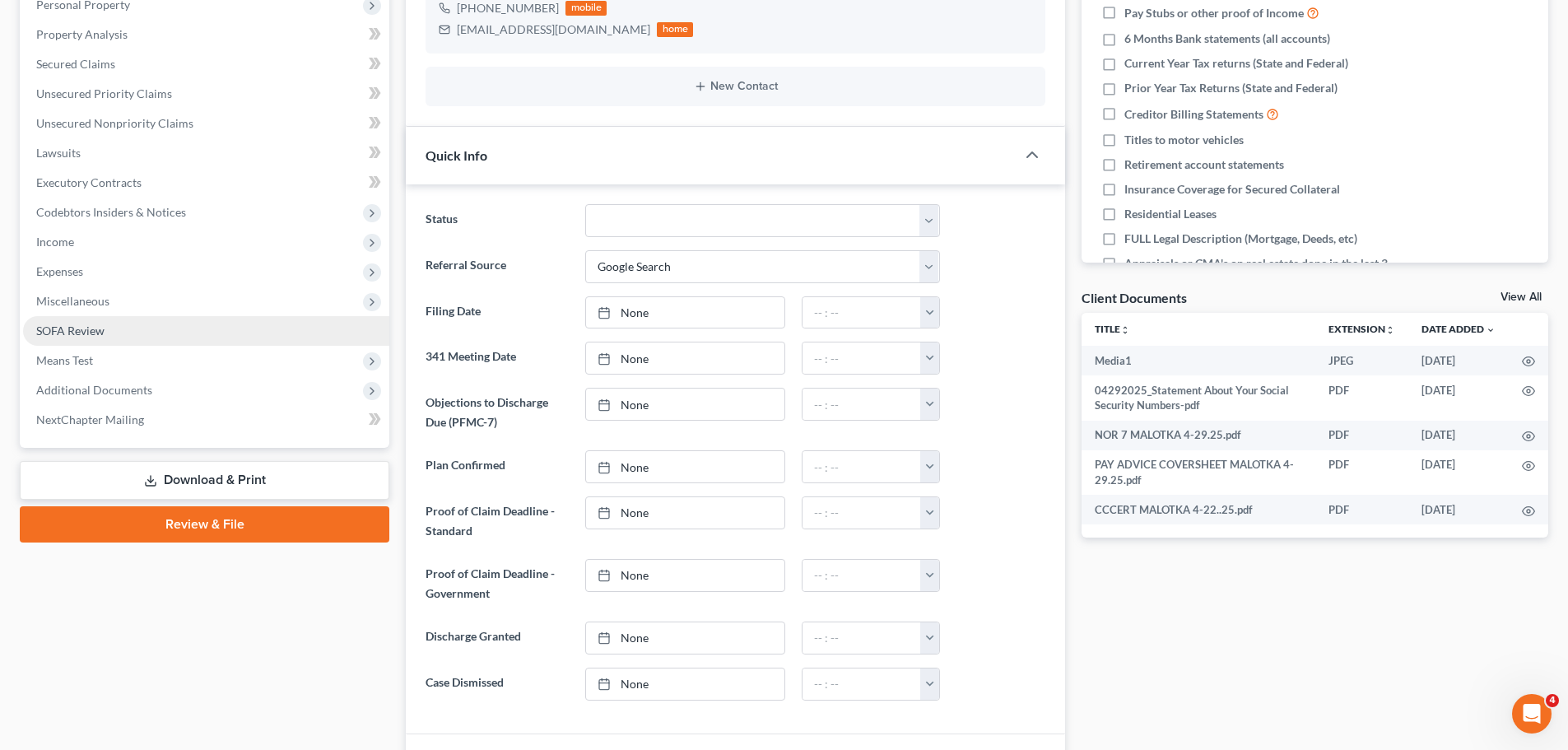
click at [47, 327] on span "SOFA Review" at bounding box center [70, 330] width 69 height 14
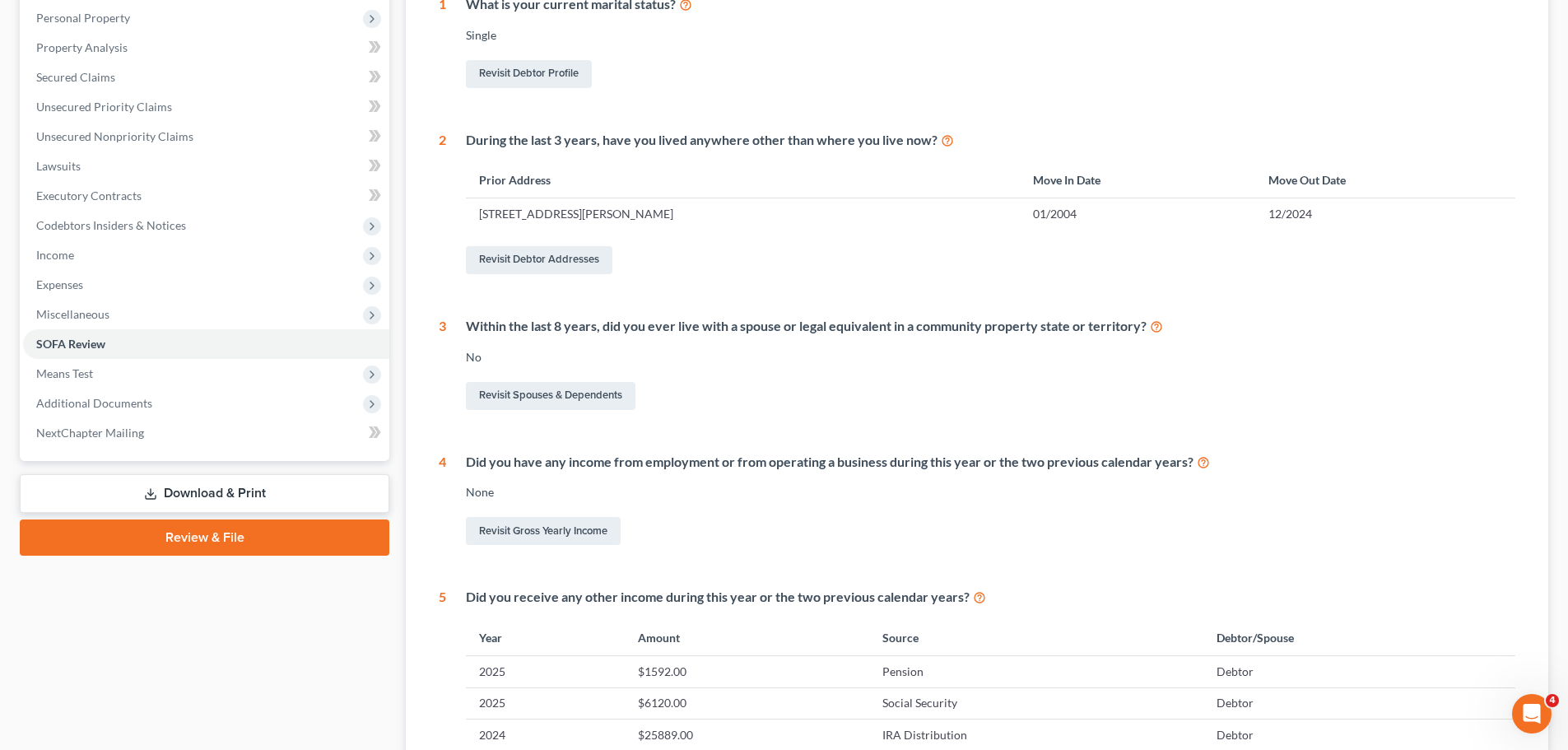
scroll to position [330, 0]
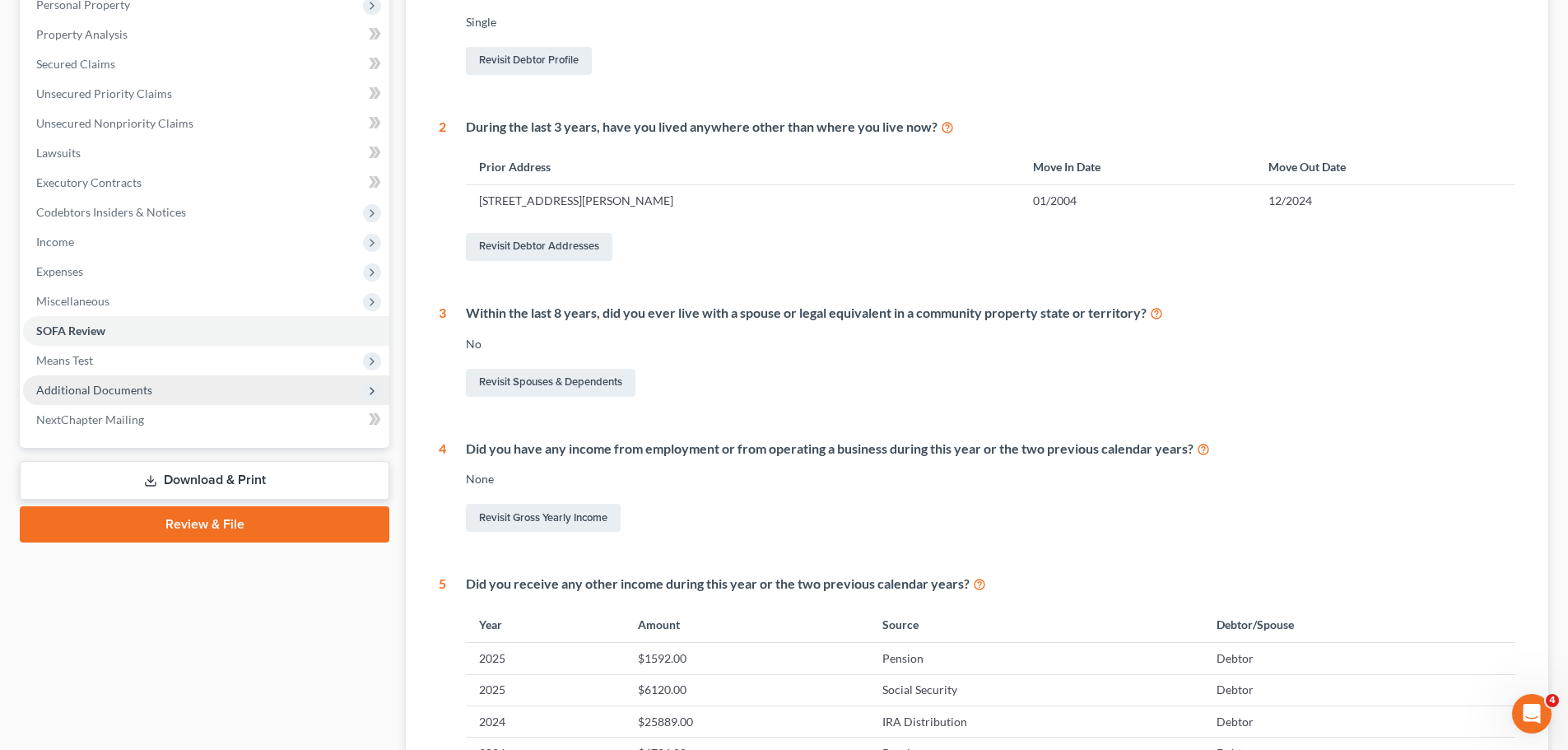
click at [109, 395] on span "Additional Documents" at bounding box center [94, 390] width 116 height 14
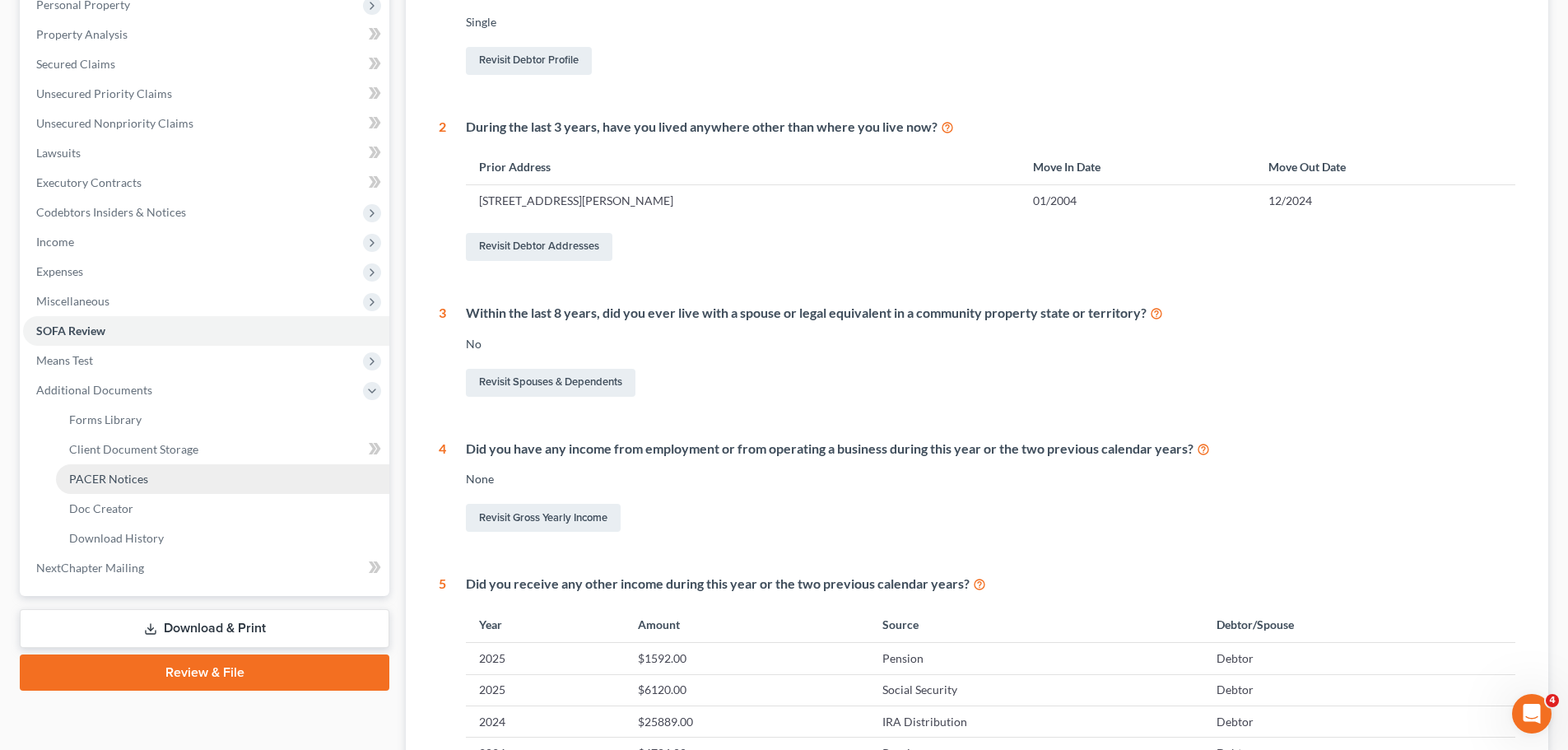
click at [118, 481] on span "PACER Notices" at bounding box center [109, 479] width 79 height 14
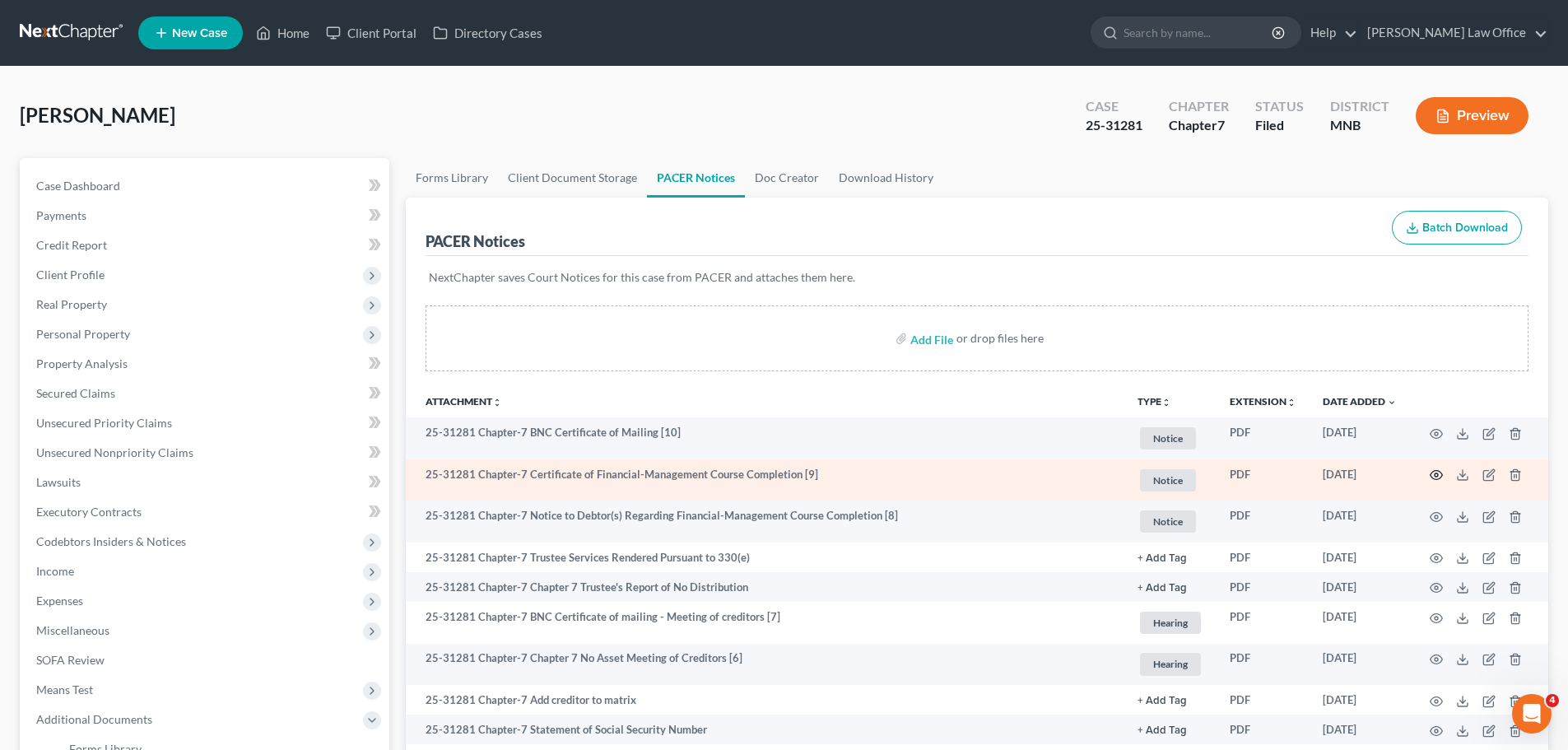
click at [1448, 478] on td at bounding box center [1479, 480] width 138 height 42
click at [1437, 475] on icon "button" at bounding box center [1436, 475] width 13 height 13
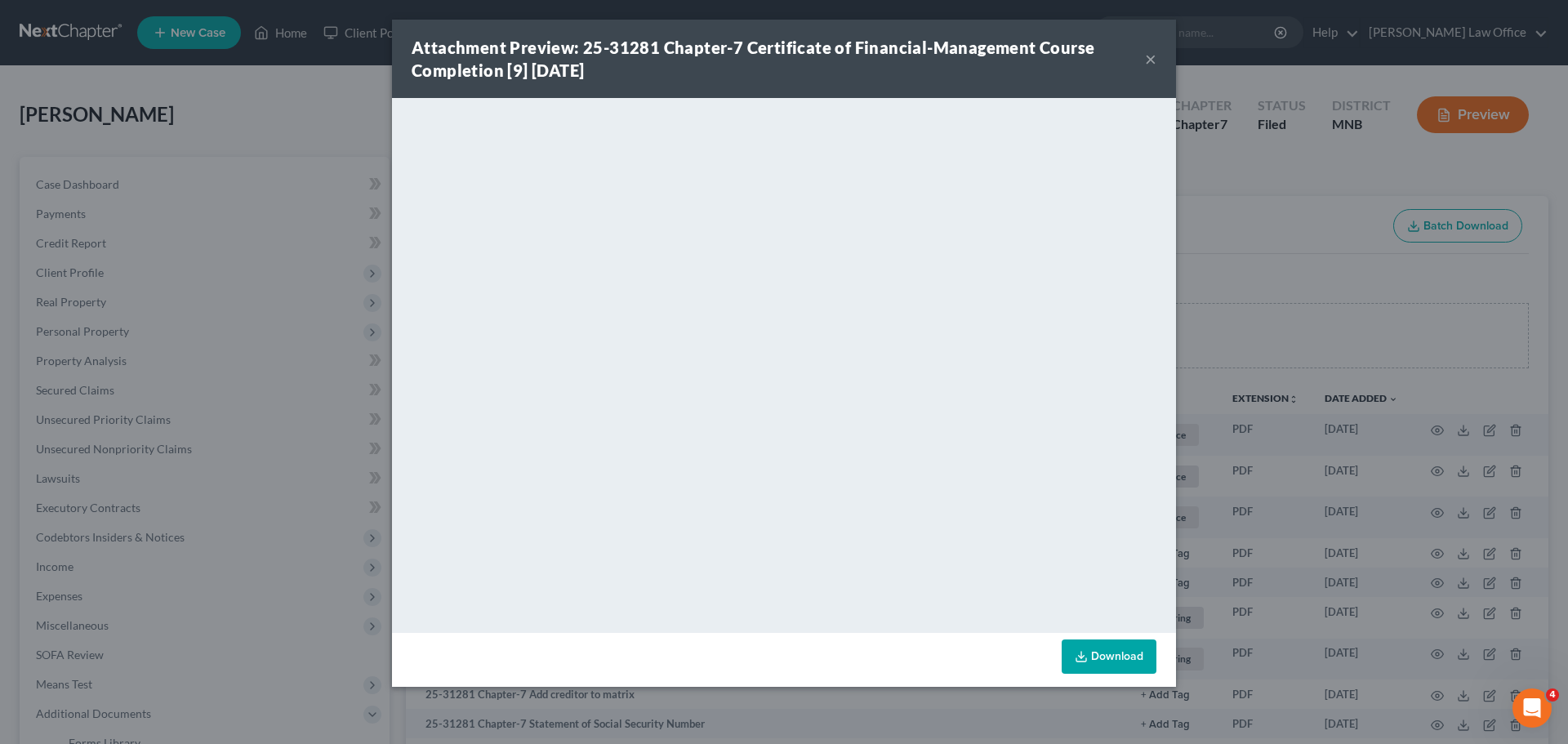
click at [1148, 55] on button "×" at bounding box center [1150, 58] width 11 height 19
